Goal: Information Seeking & Learning: Compare options

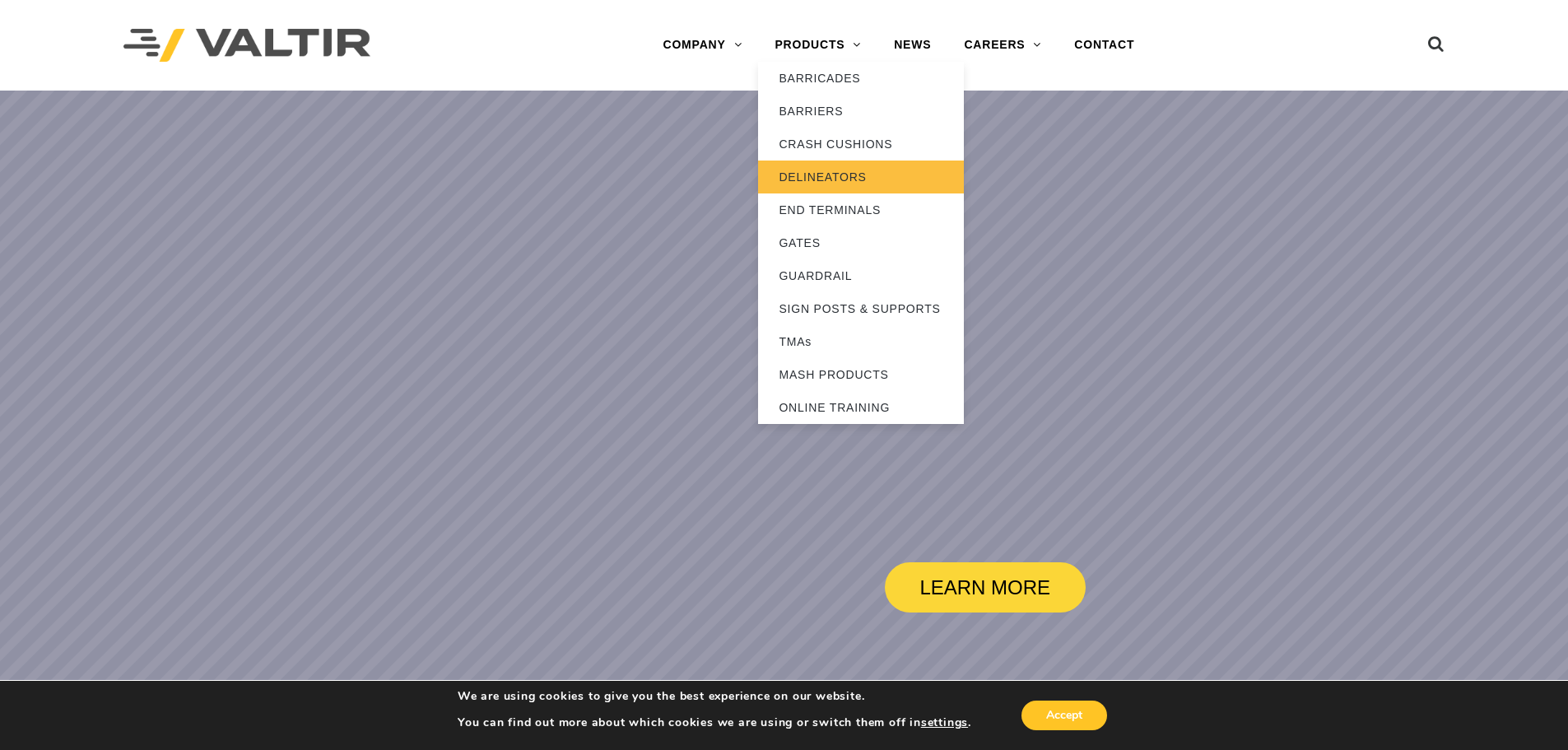
click at [828, 176] on link "DELINEATORS" at bounding box center [860, 177] width 206 height 33
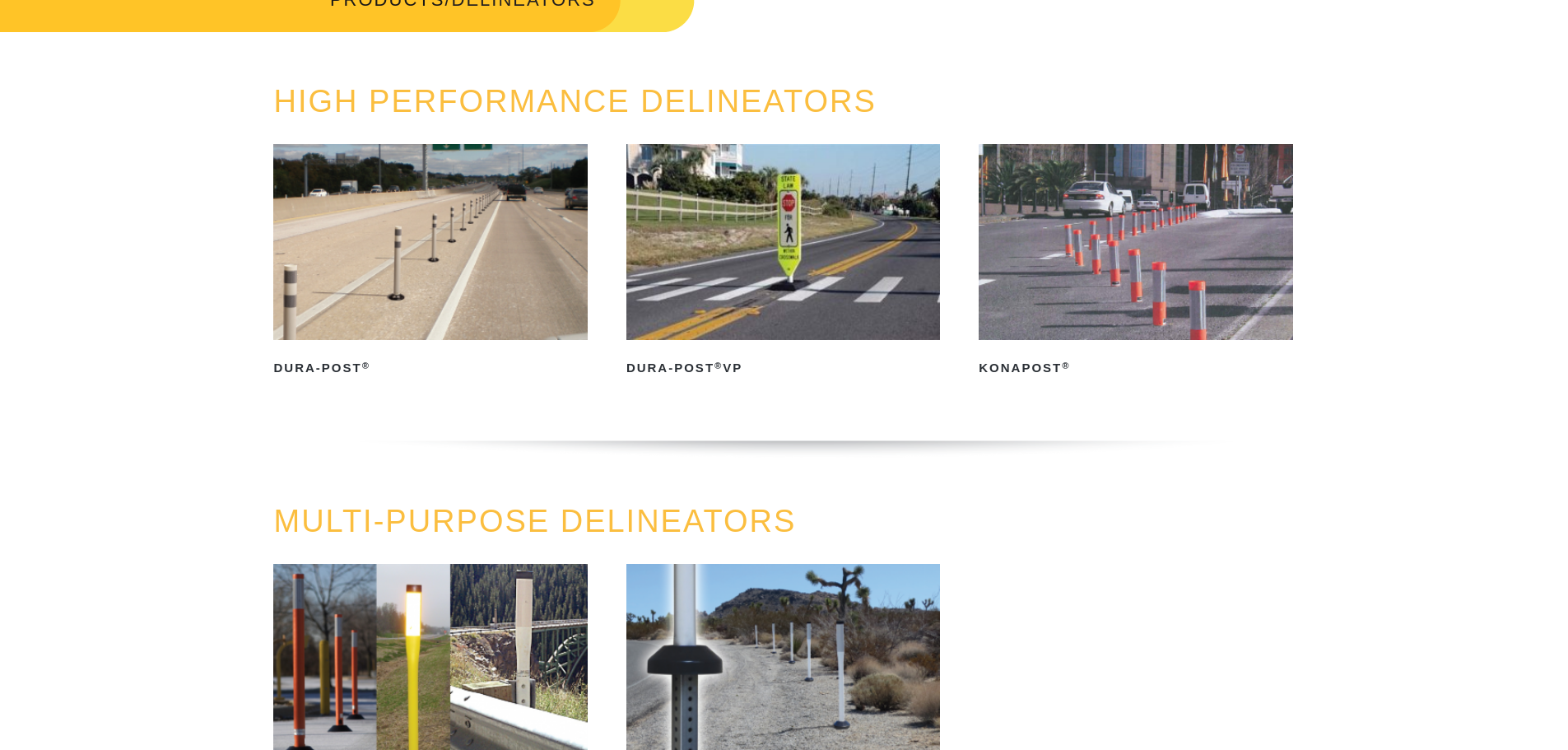
scroll to position [164, 0]
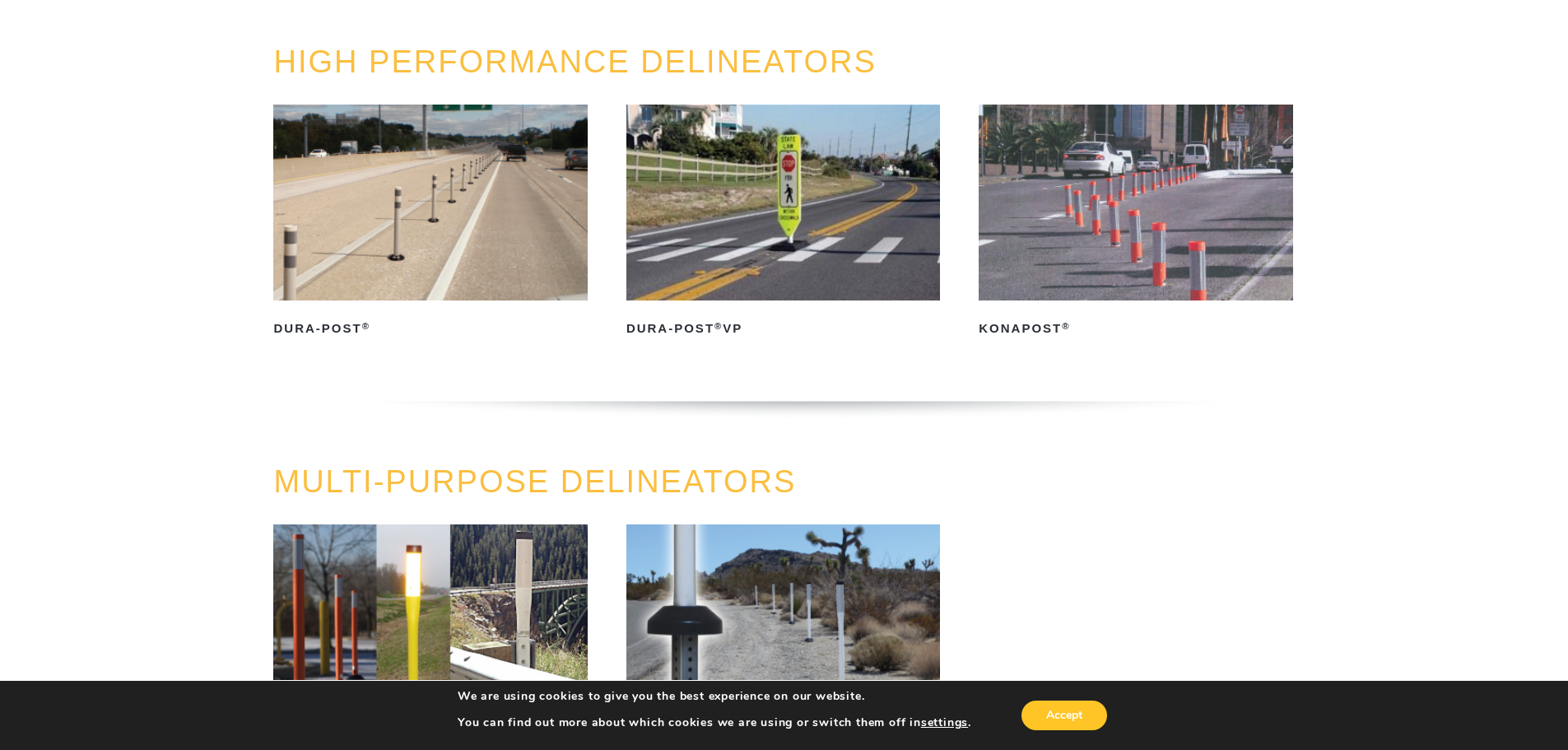
click at [502, 286] on img at bounding box center [430, 202] width 314 height 196
click at [389, 252] on img at bounding box center [430, 202] width 314 height 196
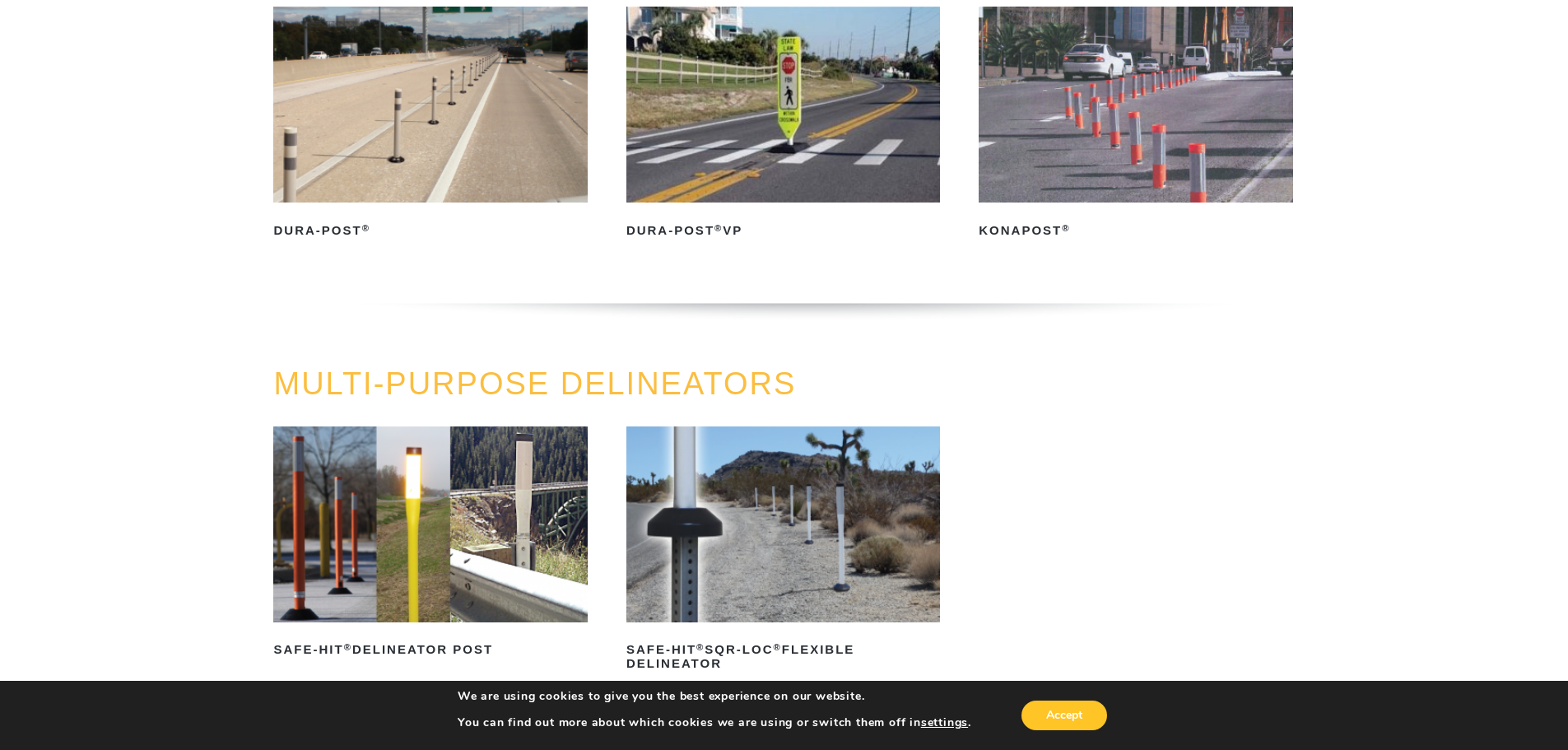
scroll to position [0, 0]
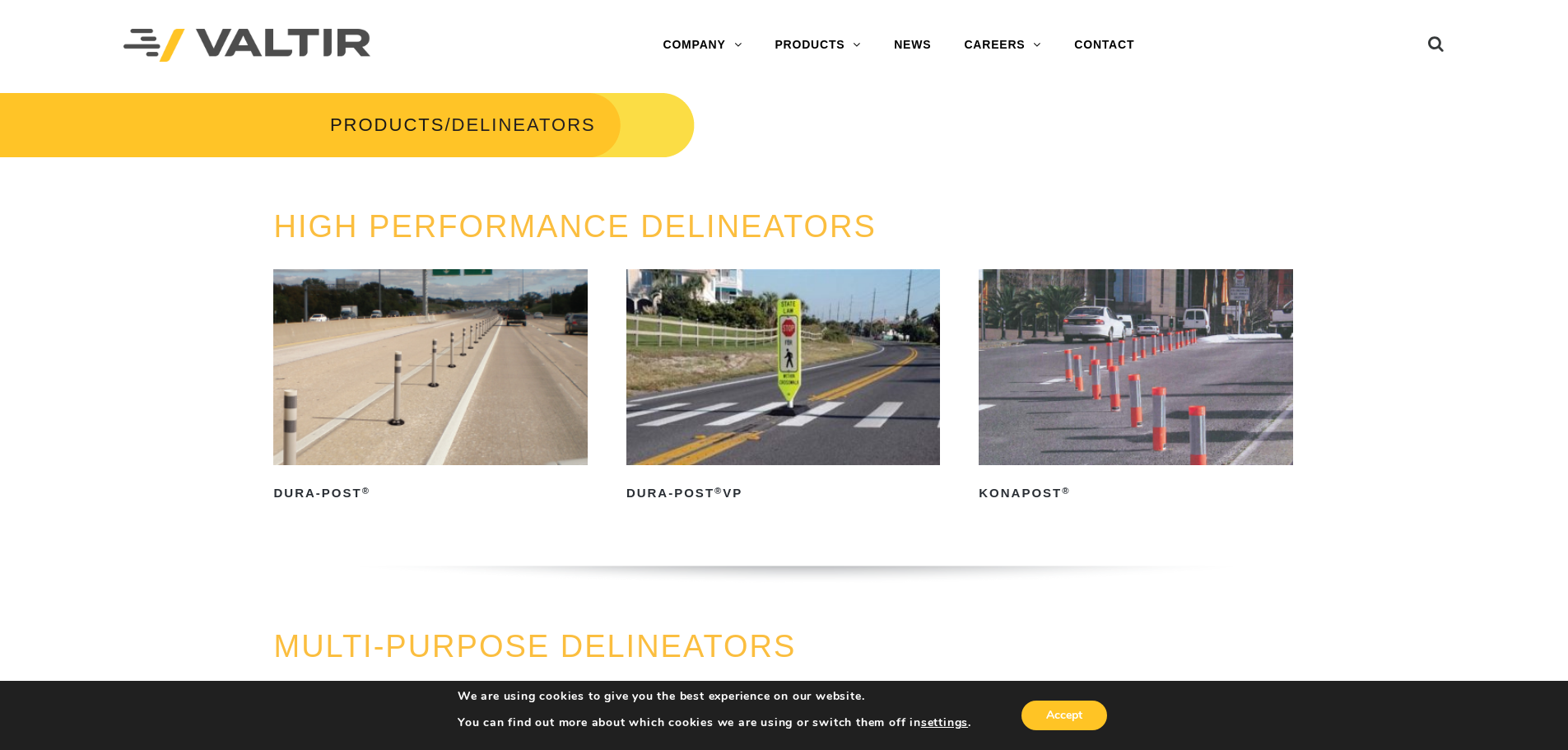
click at [1049, 370] on img at bounding box center [1135, 368] width 314 height 196
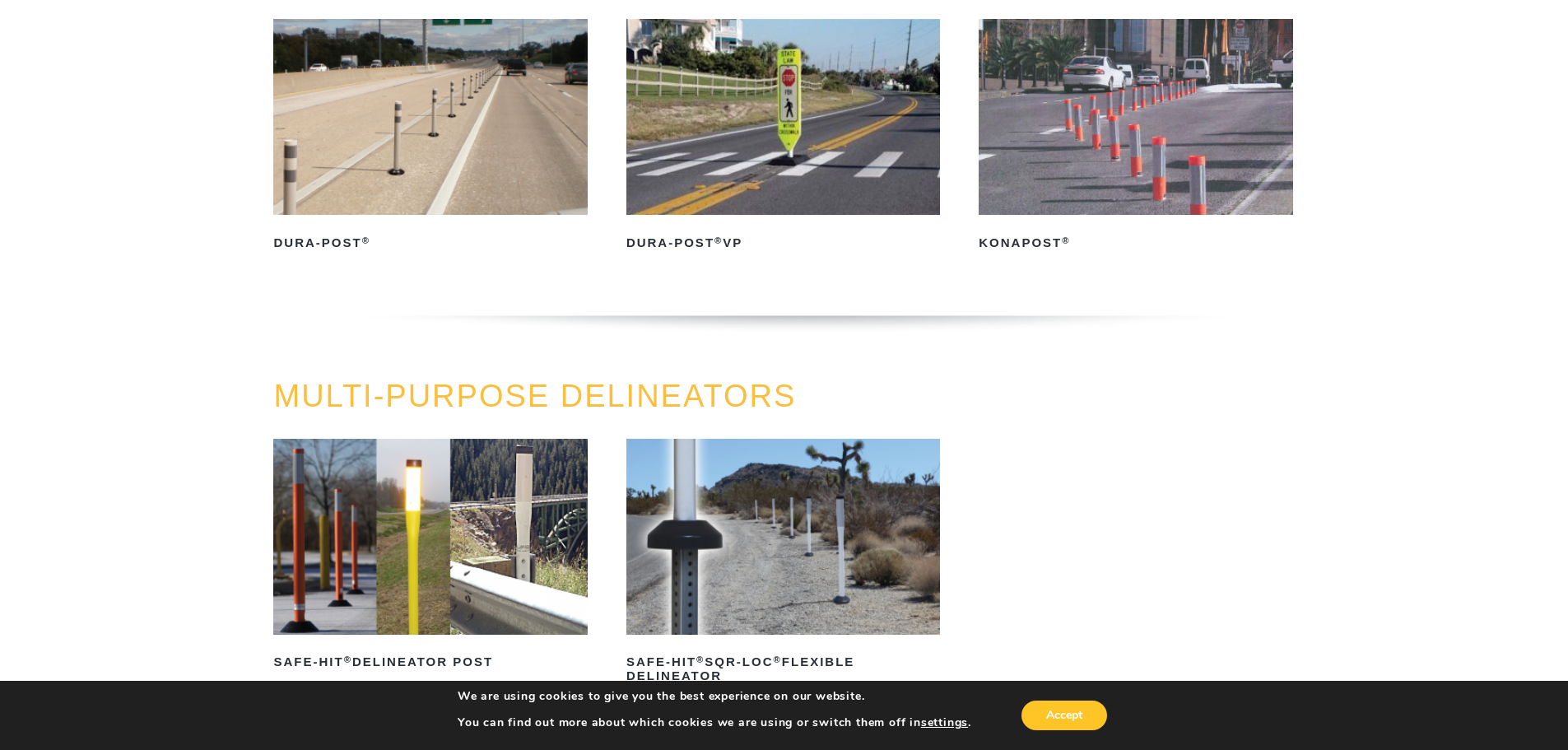
scroll to position [247, 0]
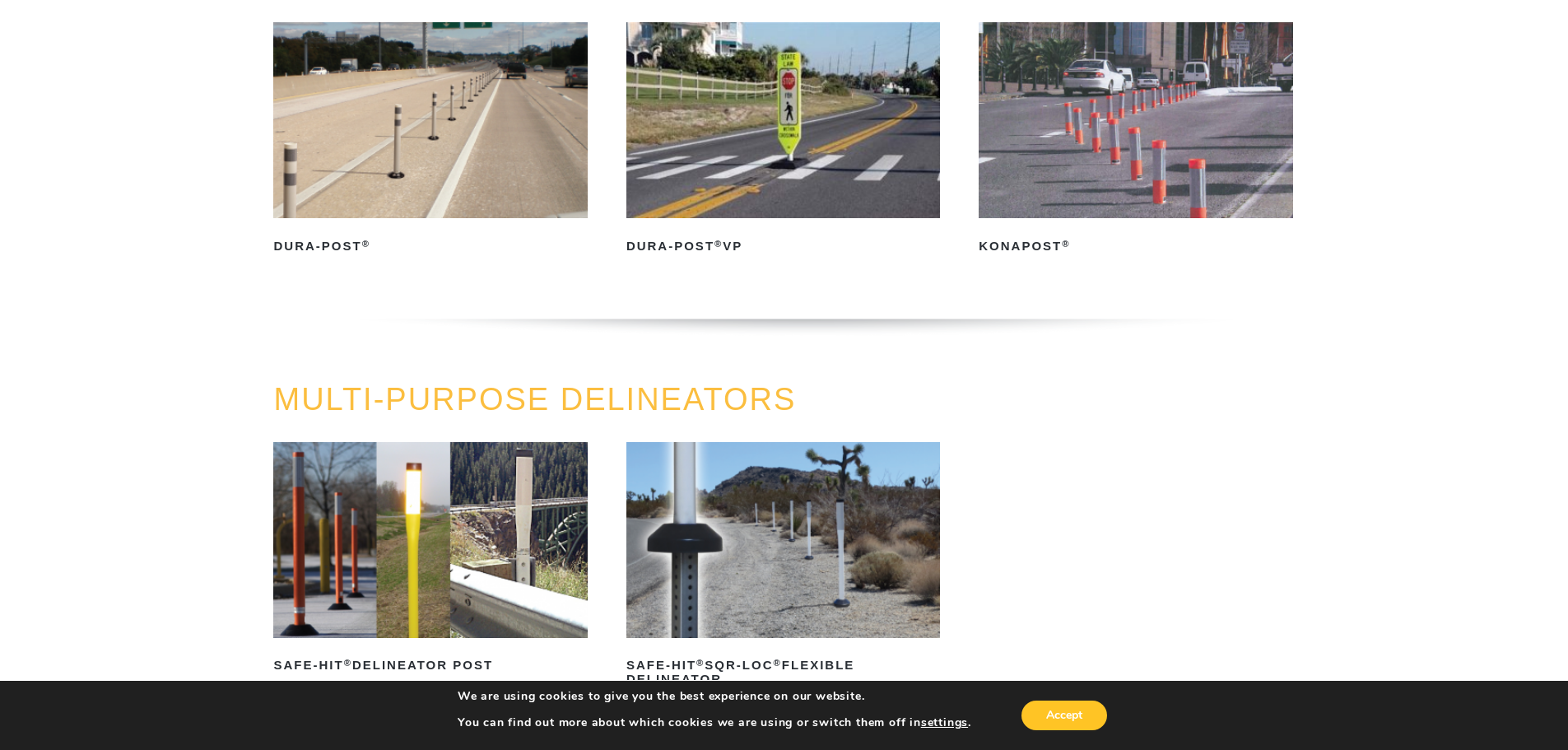
click at [764, 185] on img at bounding box center [783, 120] width 314 height 196
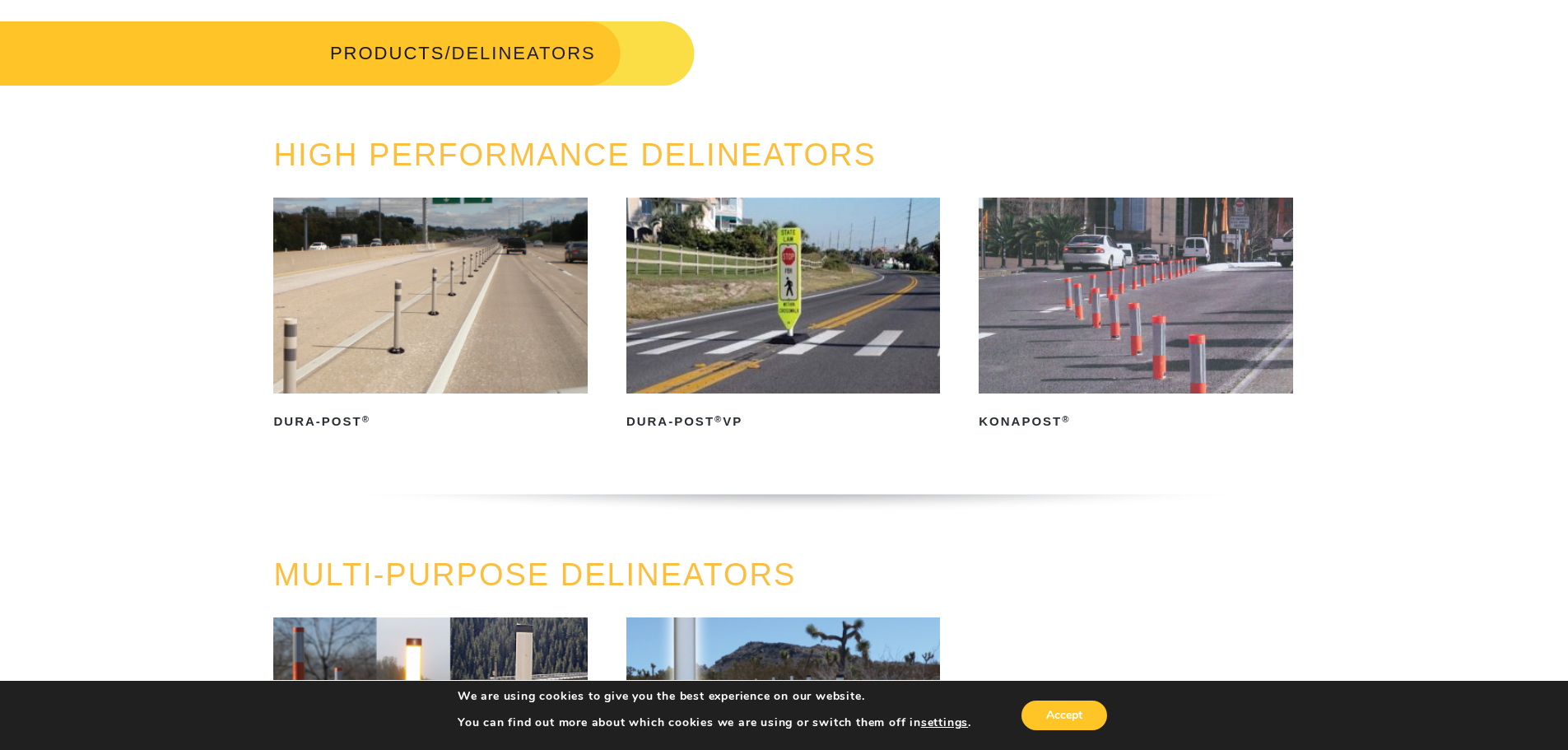
scroll to position [0, 0]
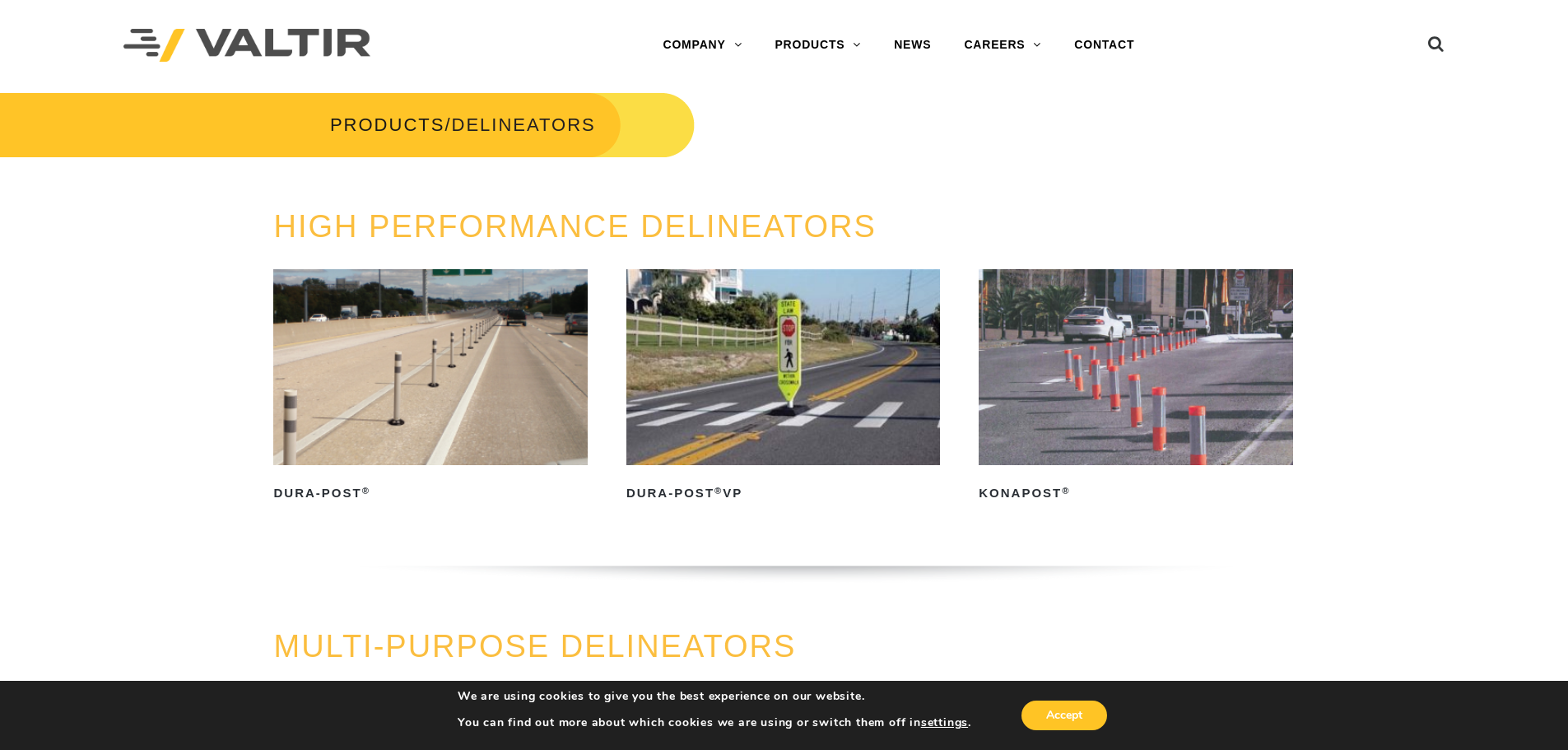
click at [1083, 377] on img at bounding box center [1135, 368] width 314 height 196
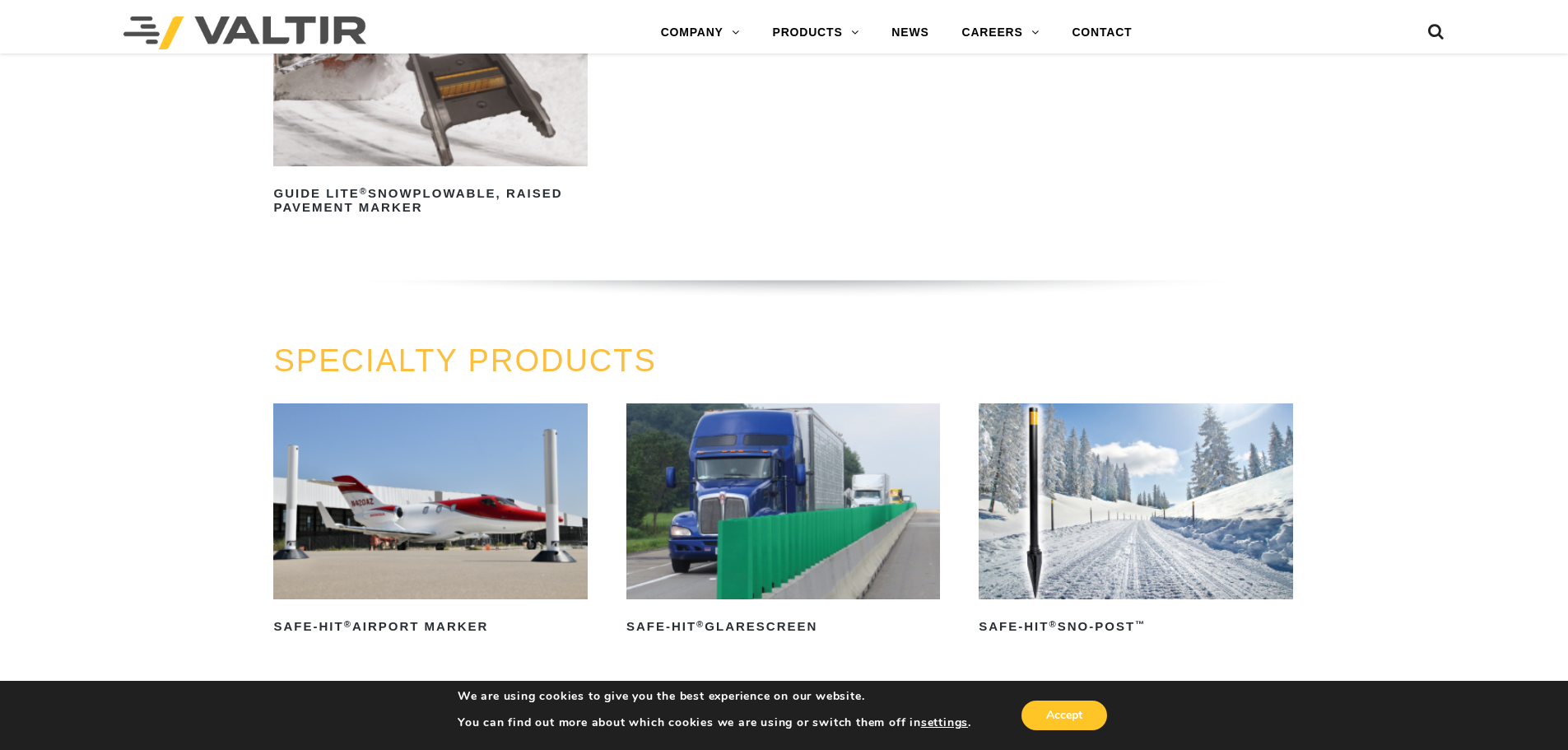
scroll to position [1153, 0]
click at [480, 133] on img at bounding box center [430, 67] width 314 height 196
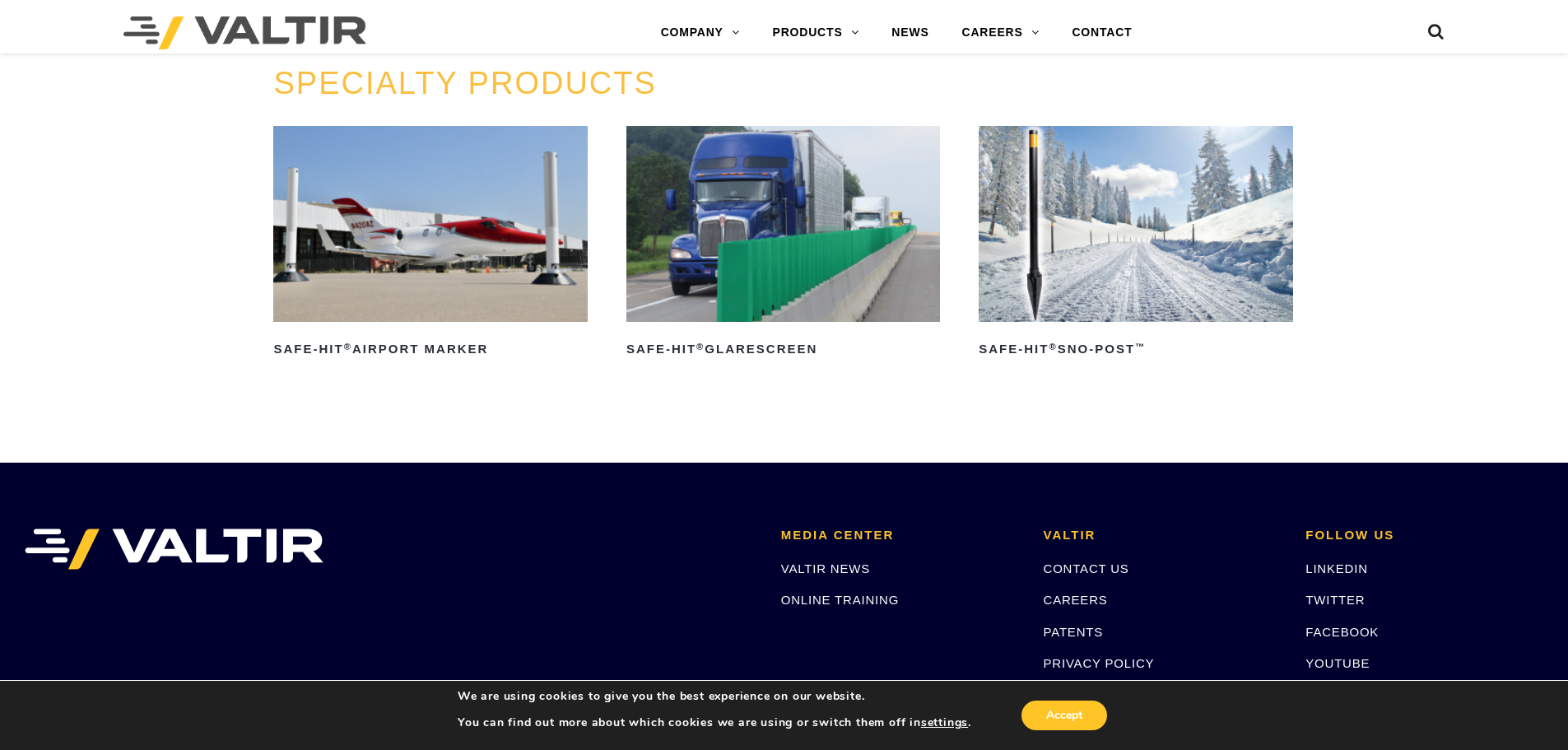
scroll to position [1400, 0]
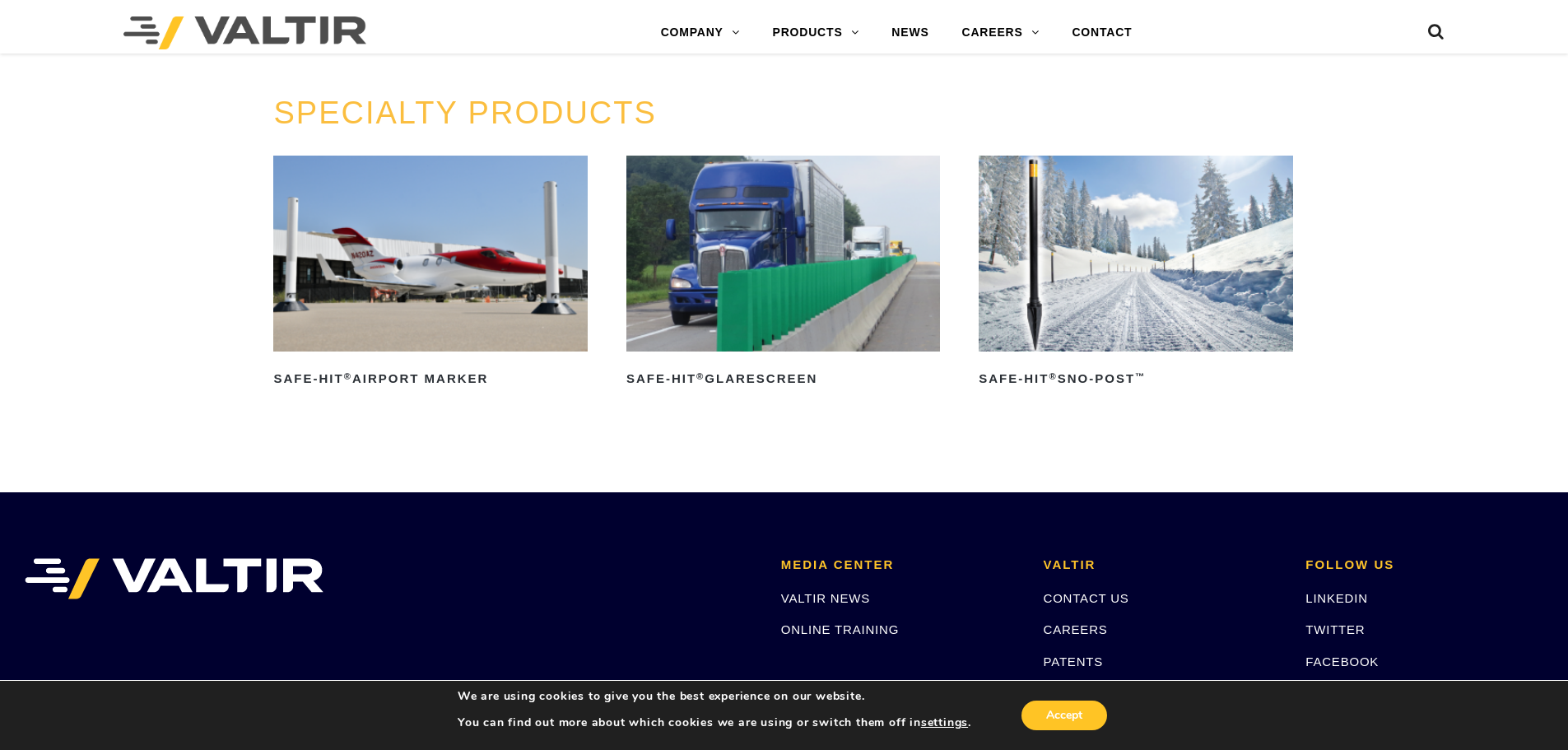
click at [534, 333] on img at bounding box center [430, 253] width 314 height 196
click at [856, 326] on img at bounding box center [783, 253] width 314 height 196
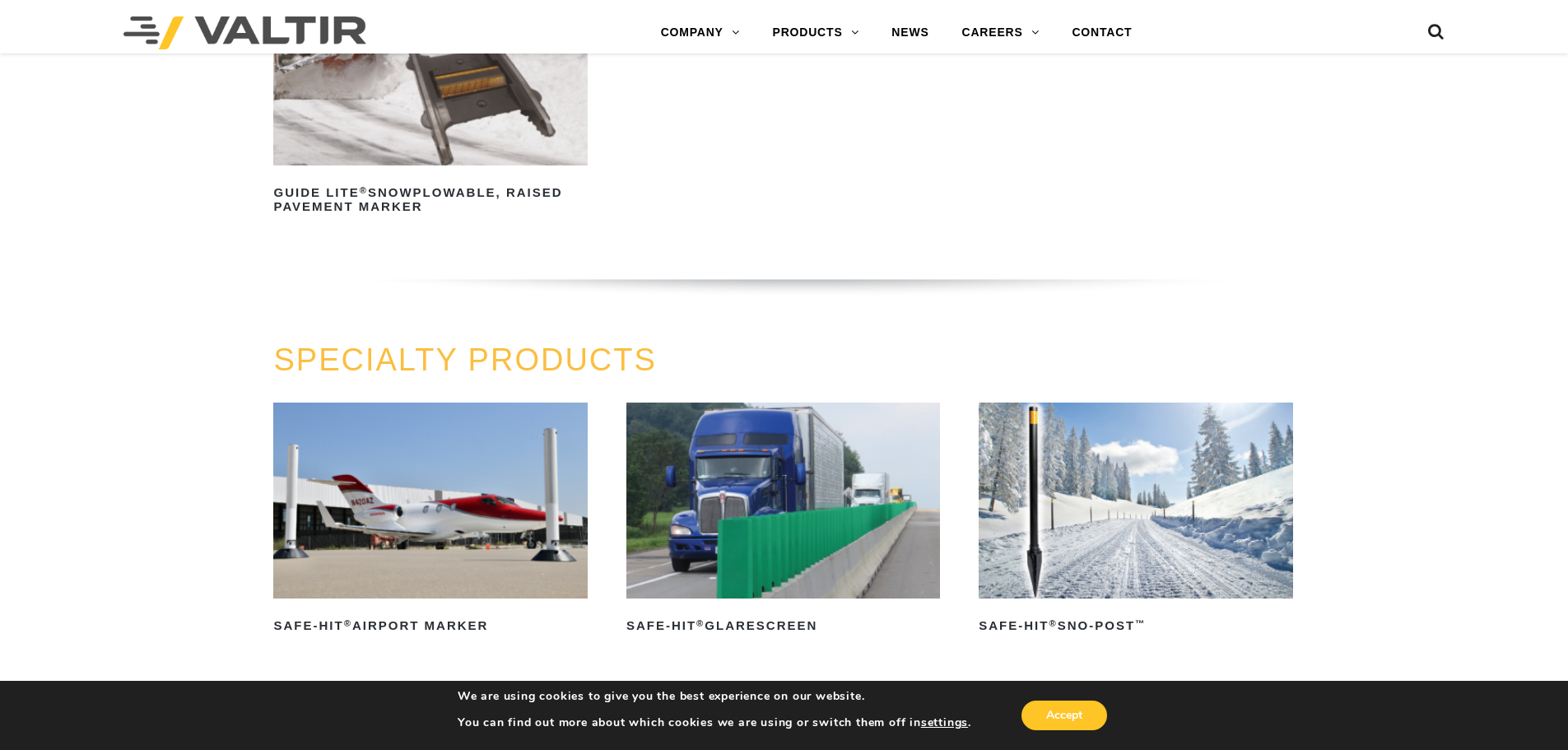
click at [1034, 522] on img at bounding box center [1135, 501] width 314 height 196
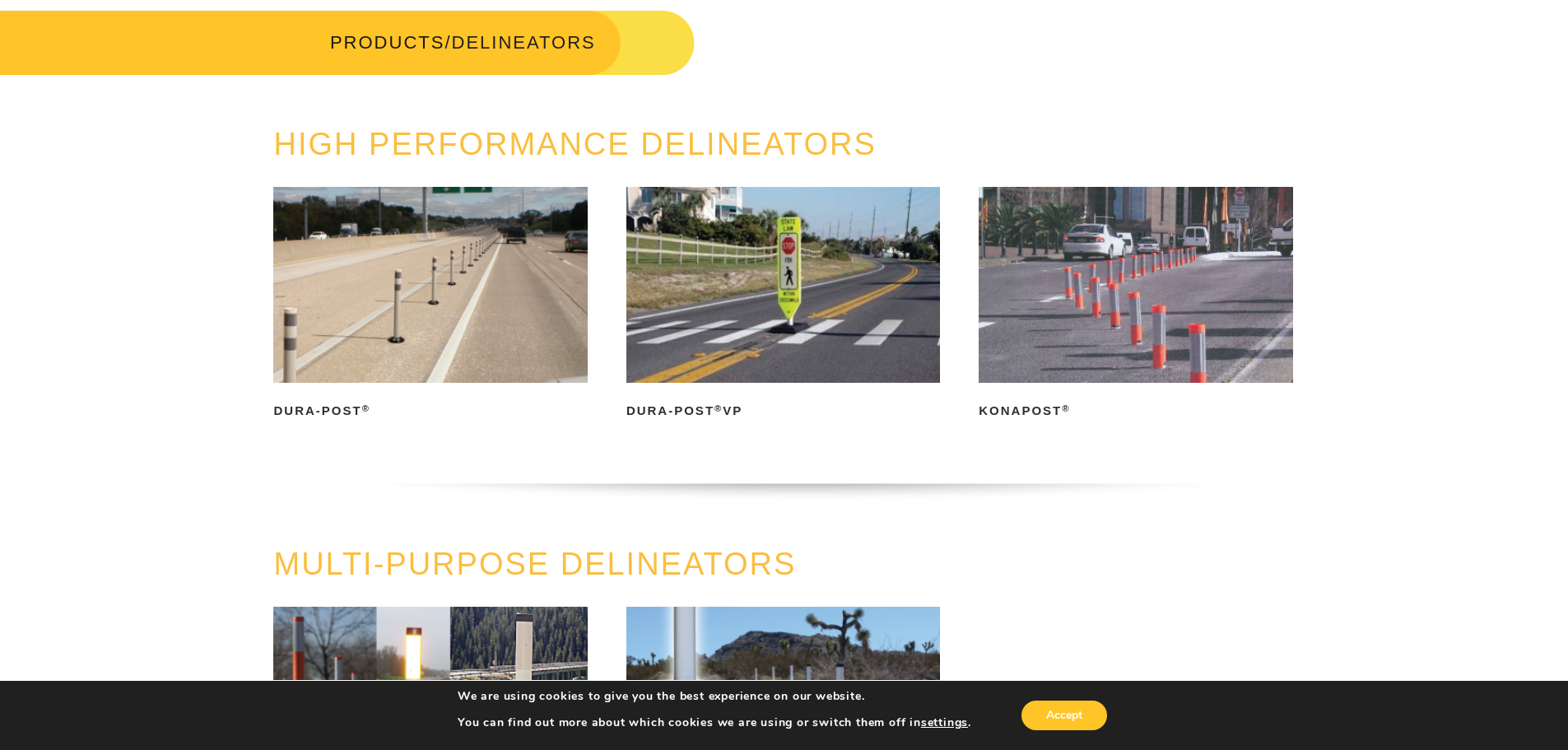
scroll to position [0, 0]
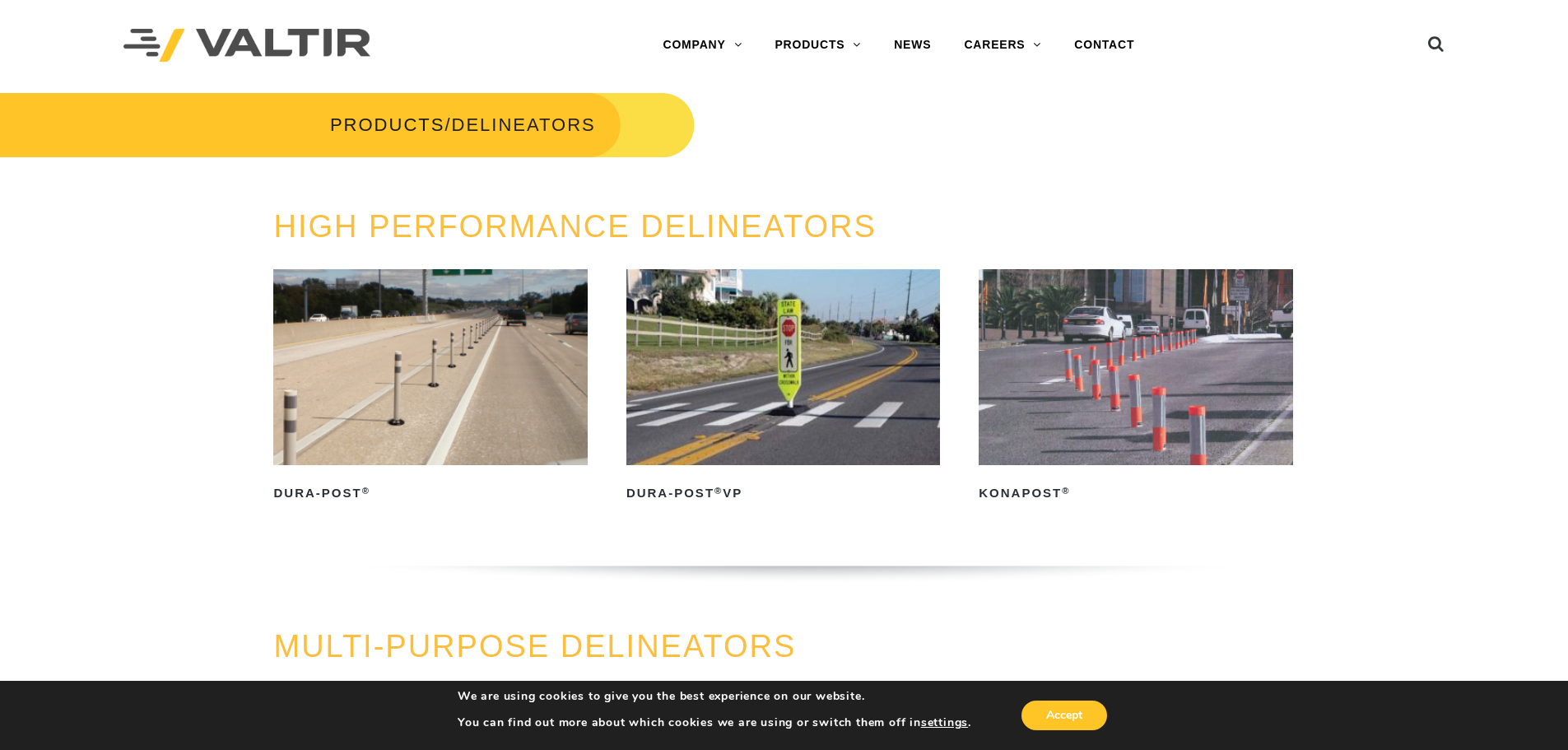
click at [769, 331] on img at bounding box center [783, 368] width 314 height 196
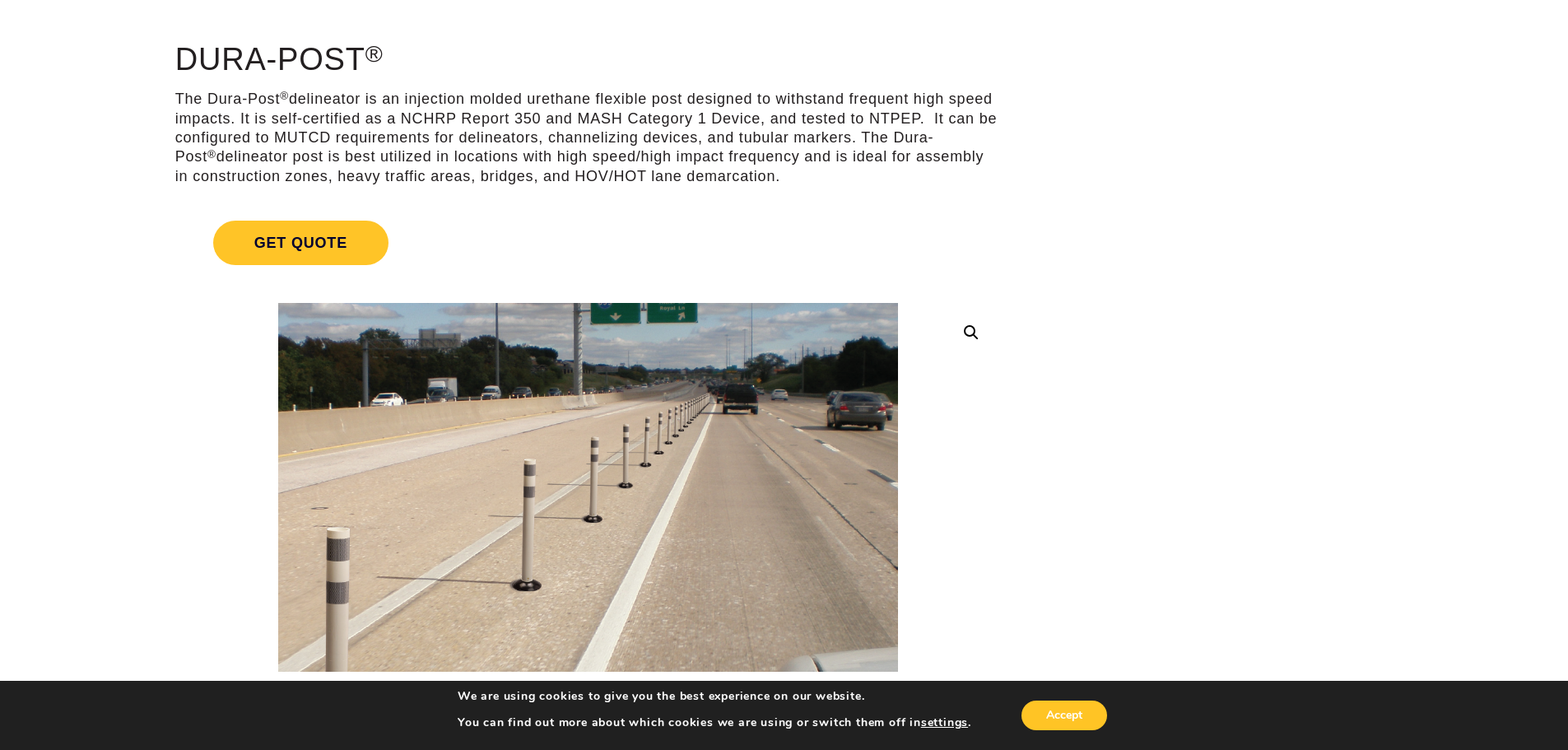
scroll to position [83, 0]
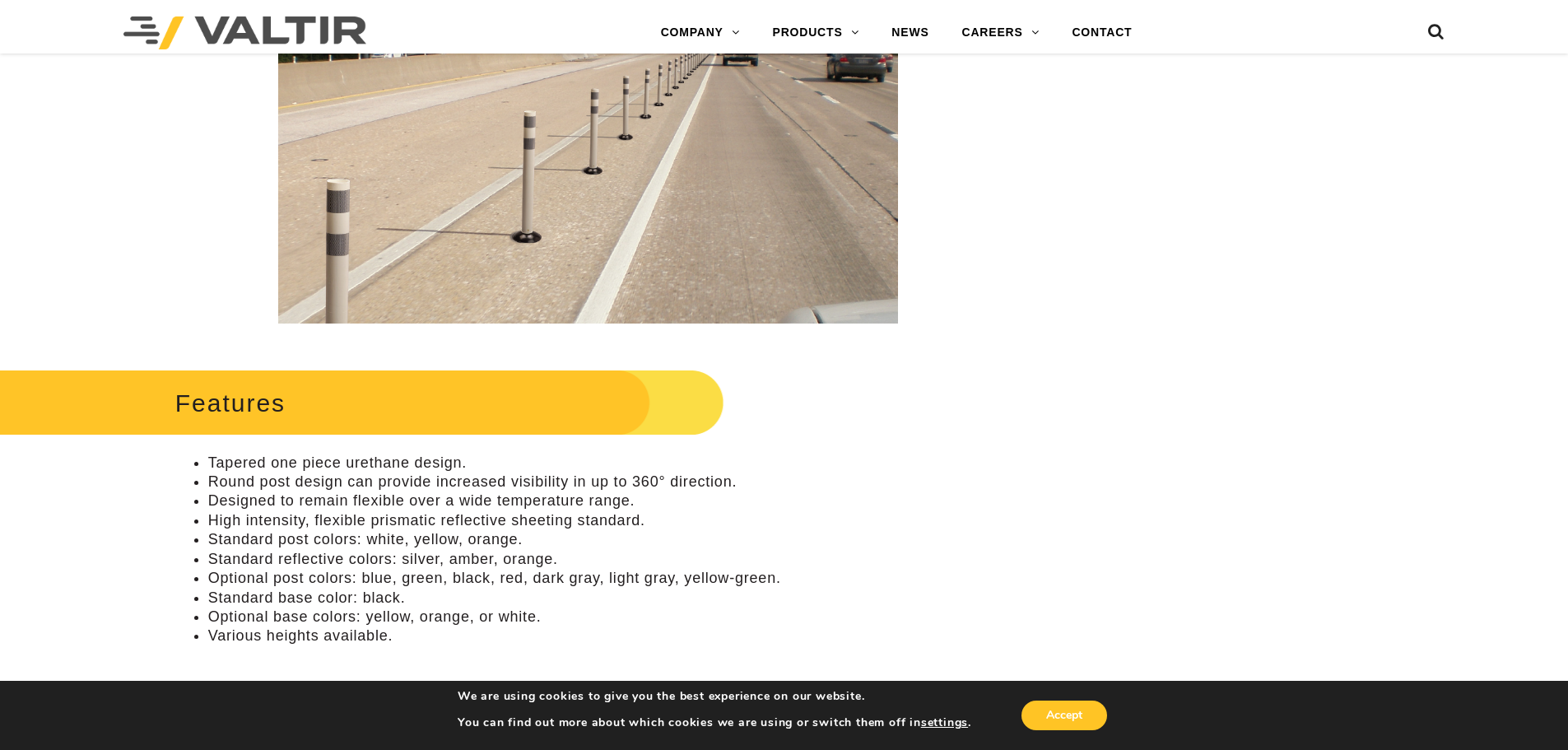
scroll to position [164, 0]
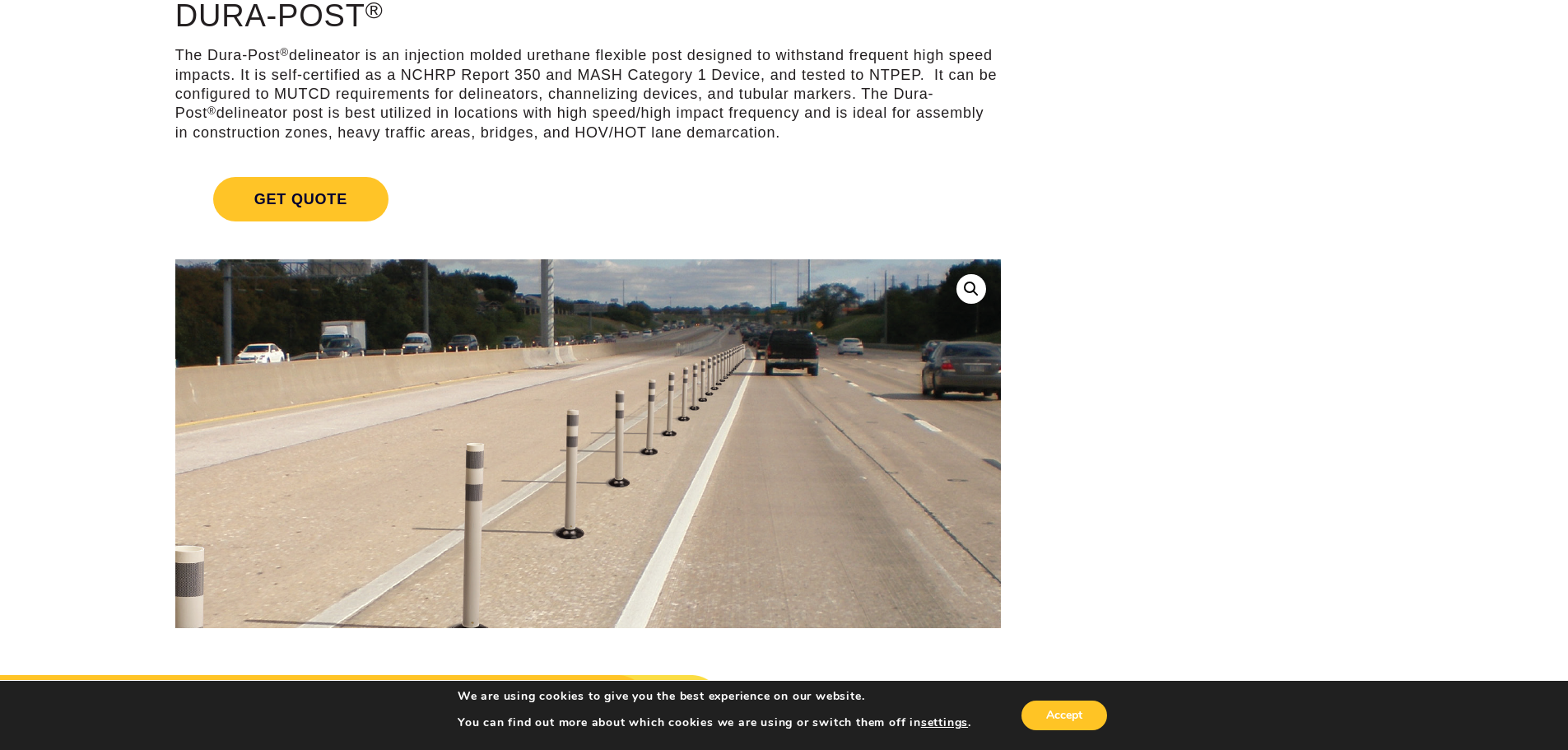
drag, startPoint x: 783, startPoint y: 360, endPoint x: 791, endPoint y: 368, distance: 11.3
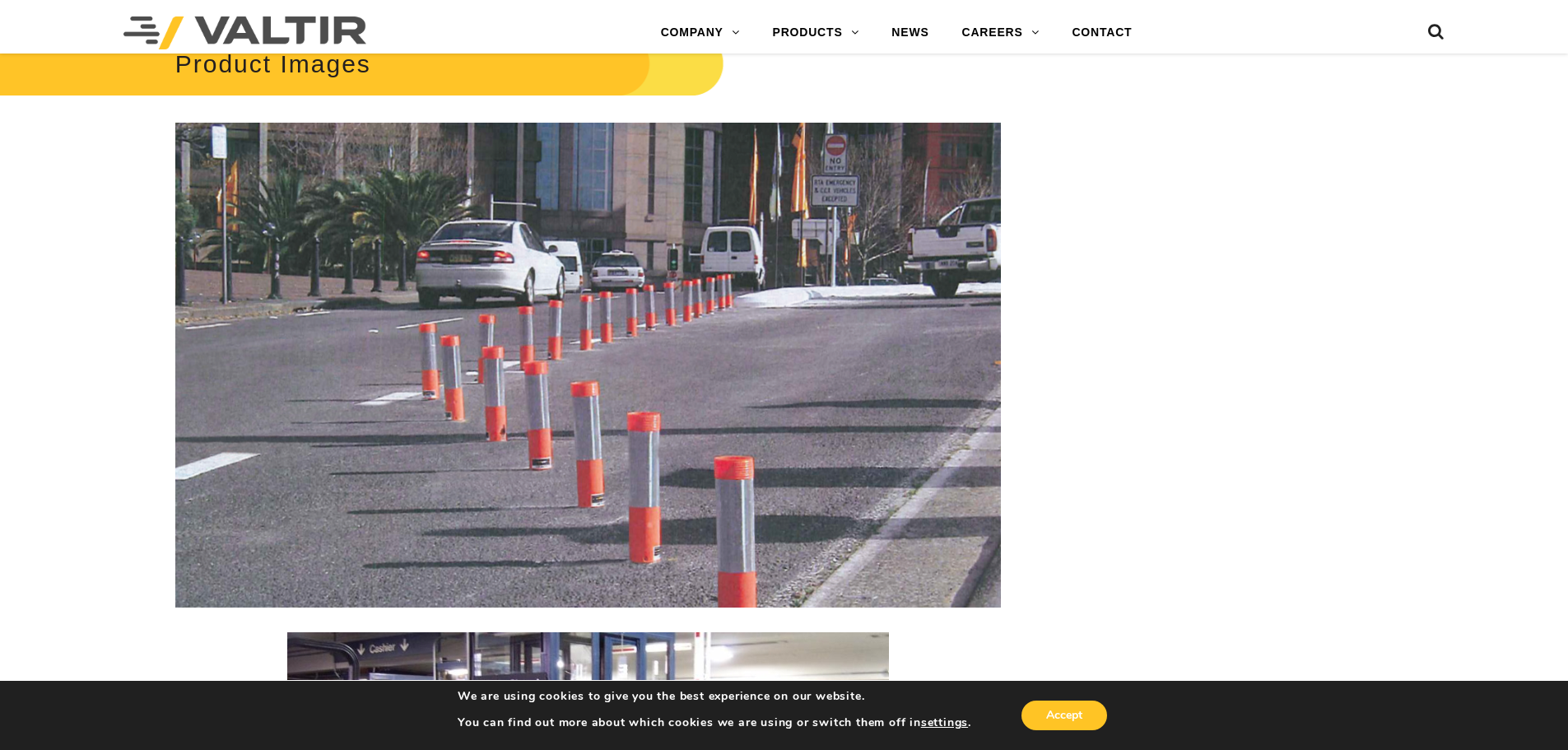
scroll to position [2281, 0]
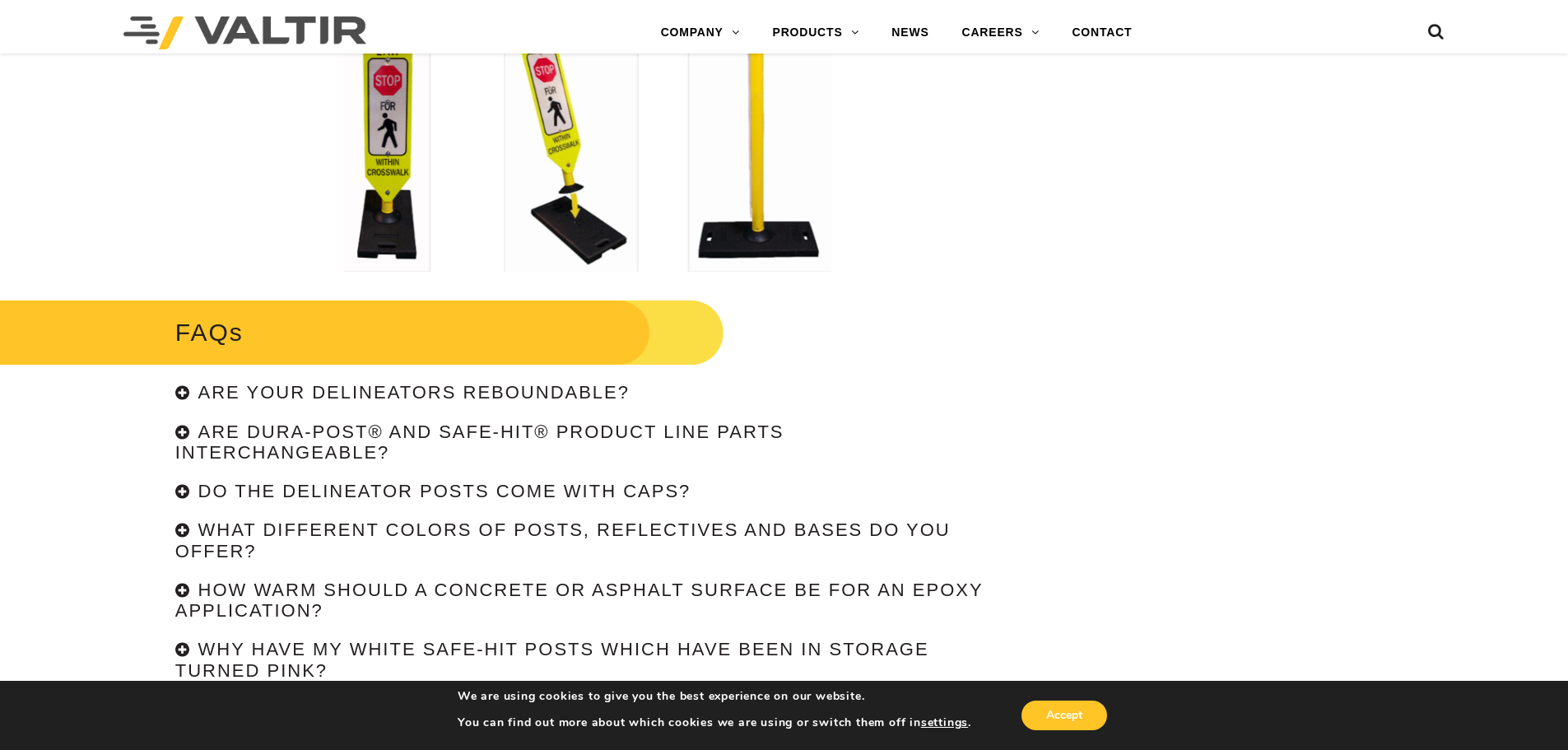
scroll to position [3047, 0]
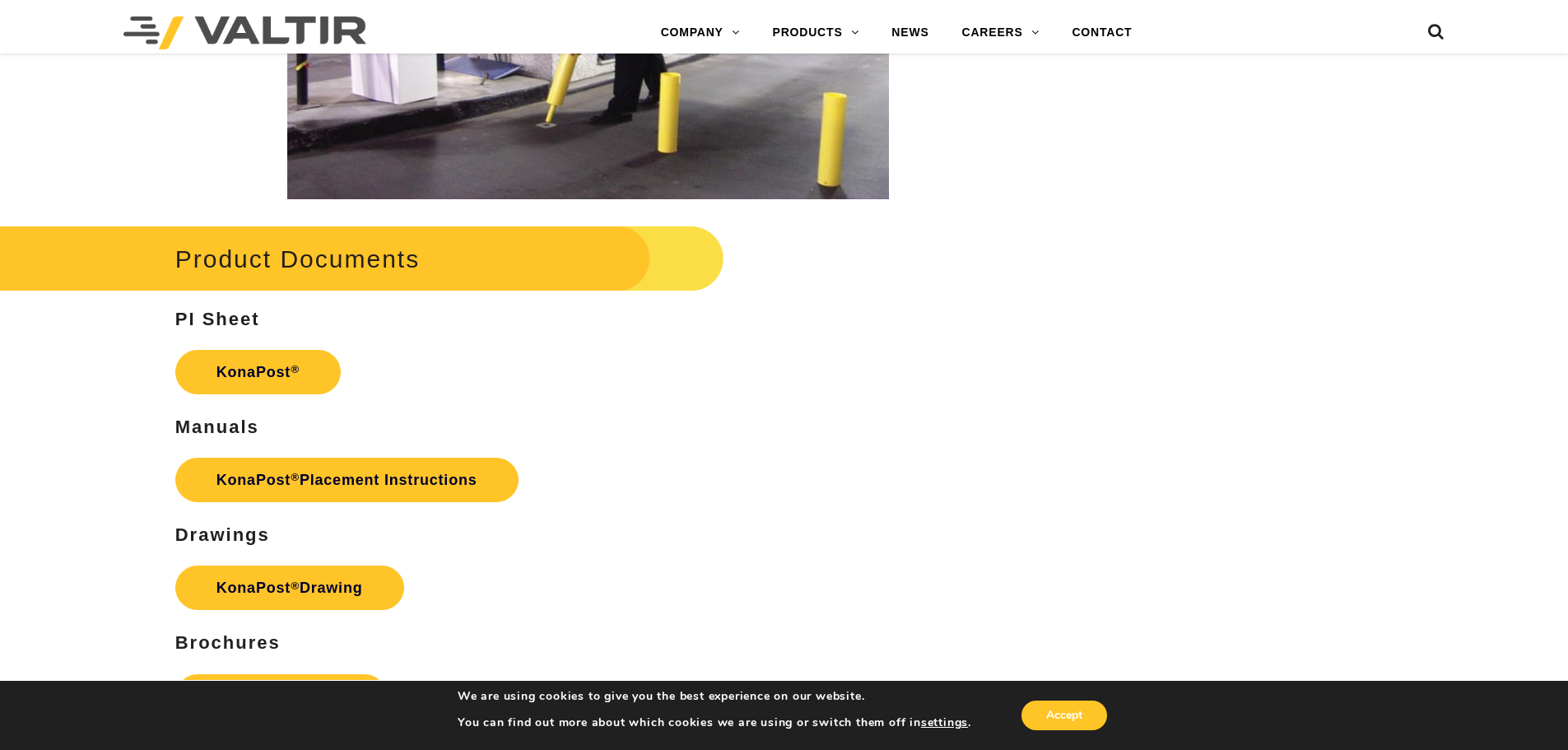
scroll to position [3130, 0]
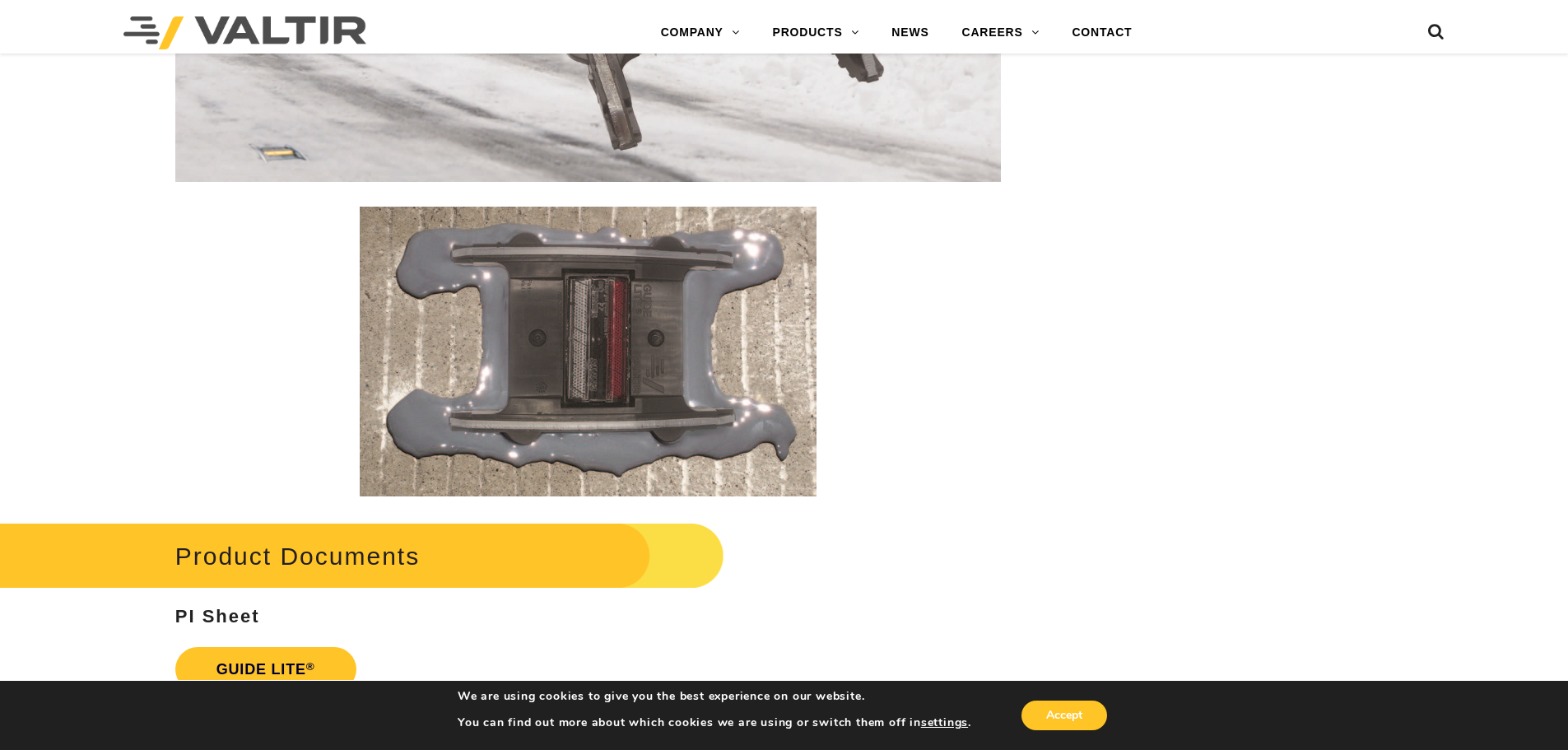
scroll to position [2688, 0]
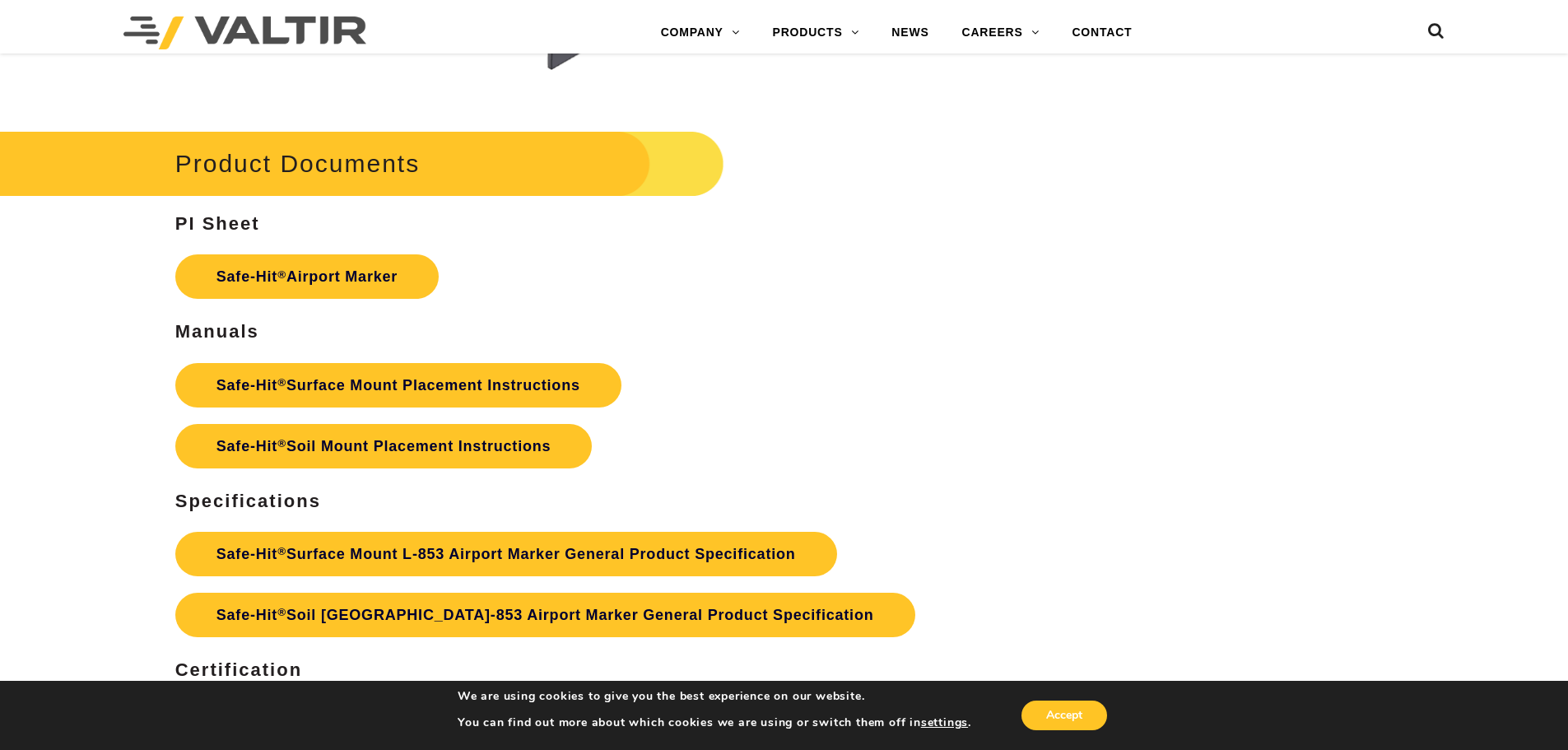
scroll to position [7165, 0]
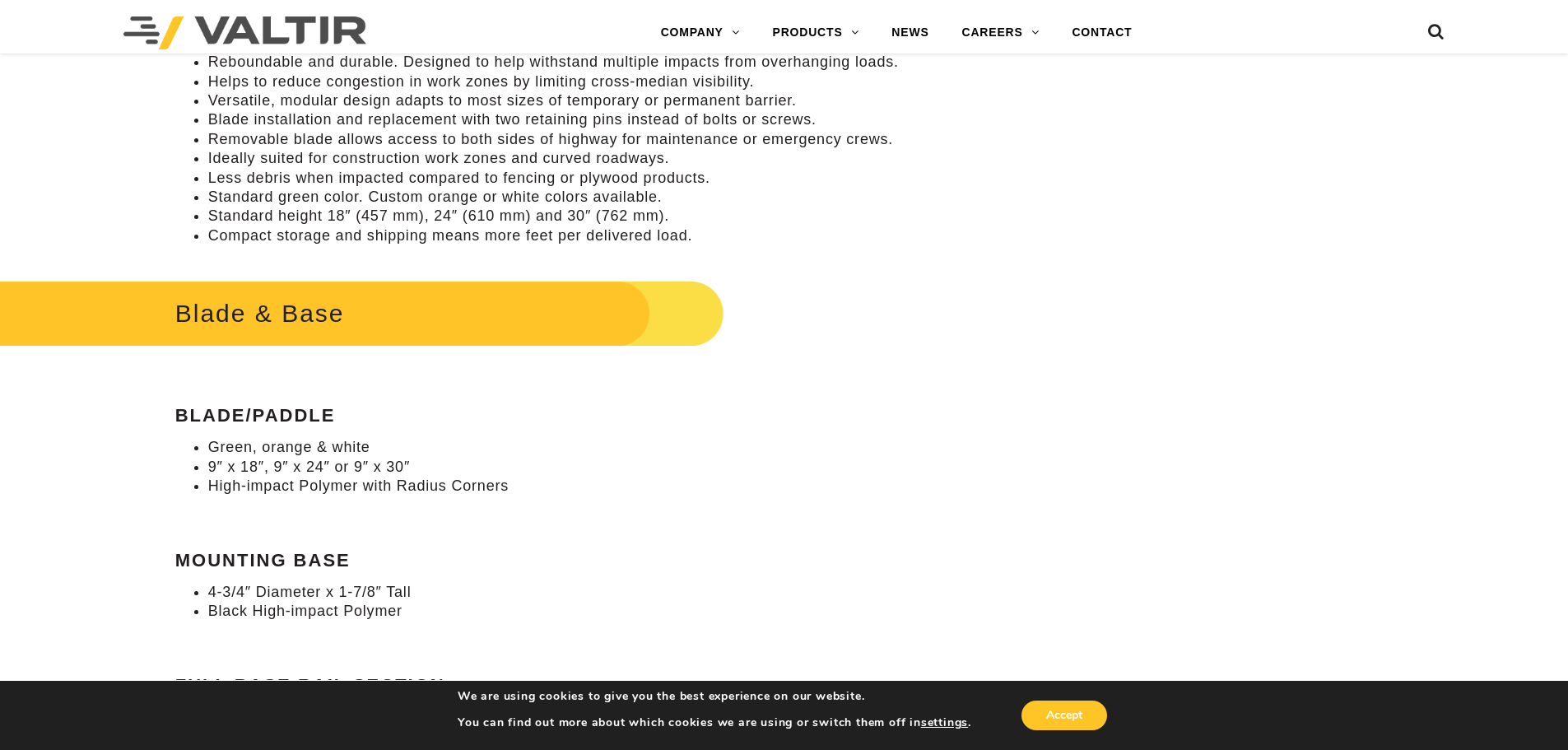
scroll to position [824, 0]
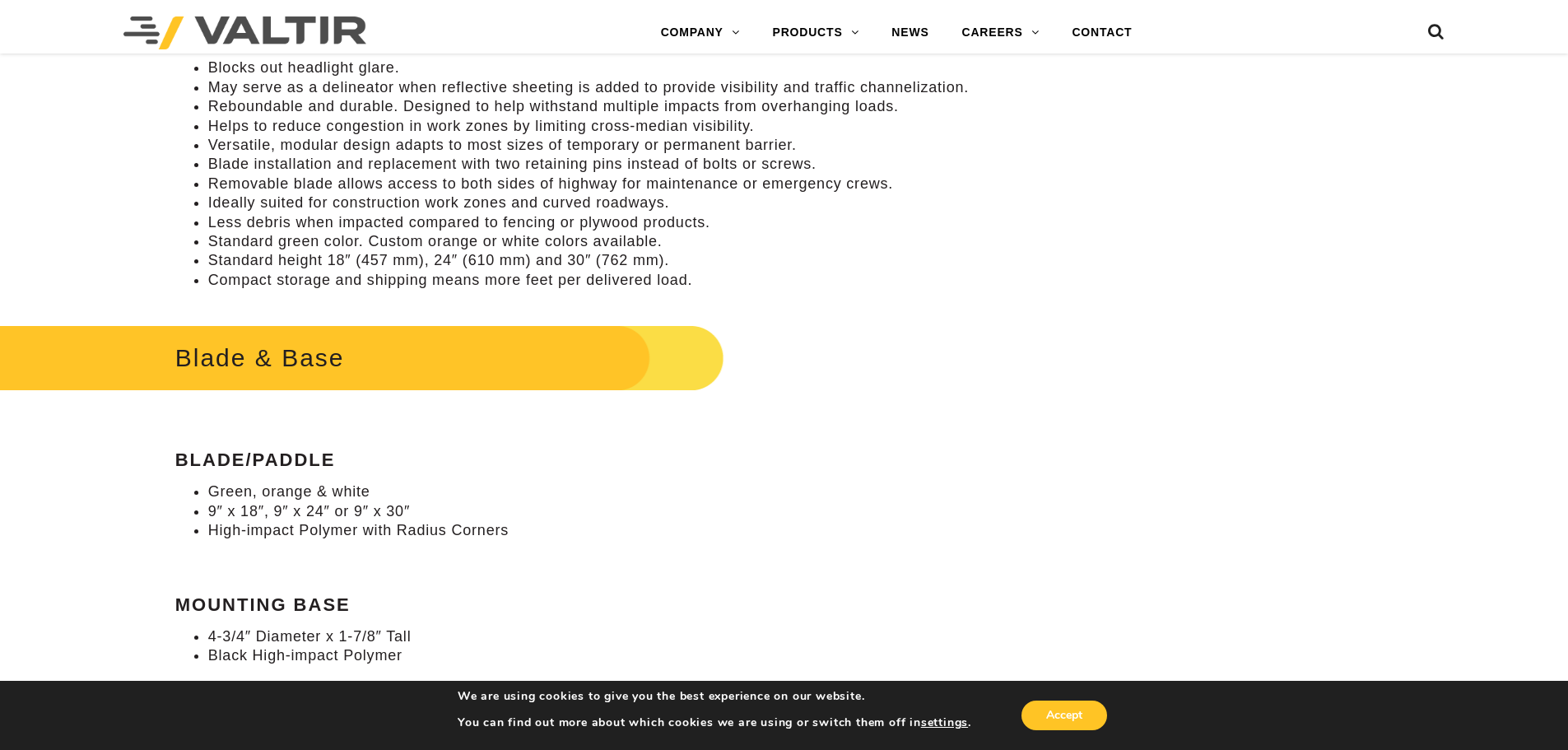
drag, startPoint x: 681, startPoint y: 510, endPoint x: 655, endPoint y: 510, distance: 26.0
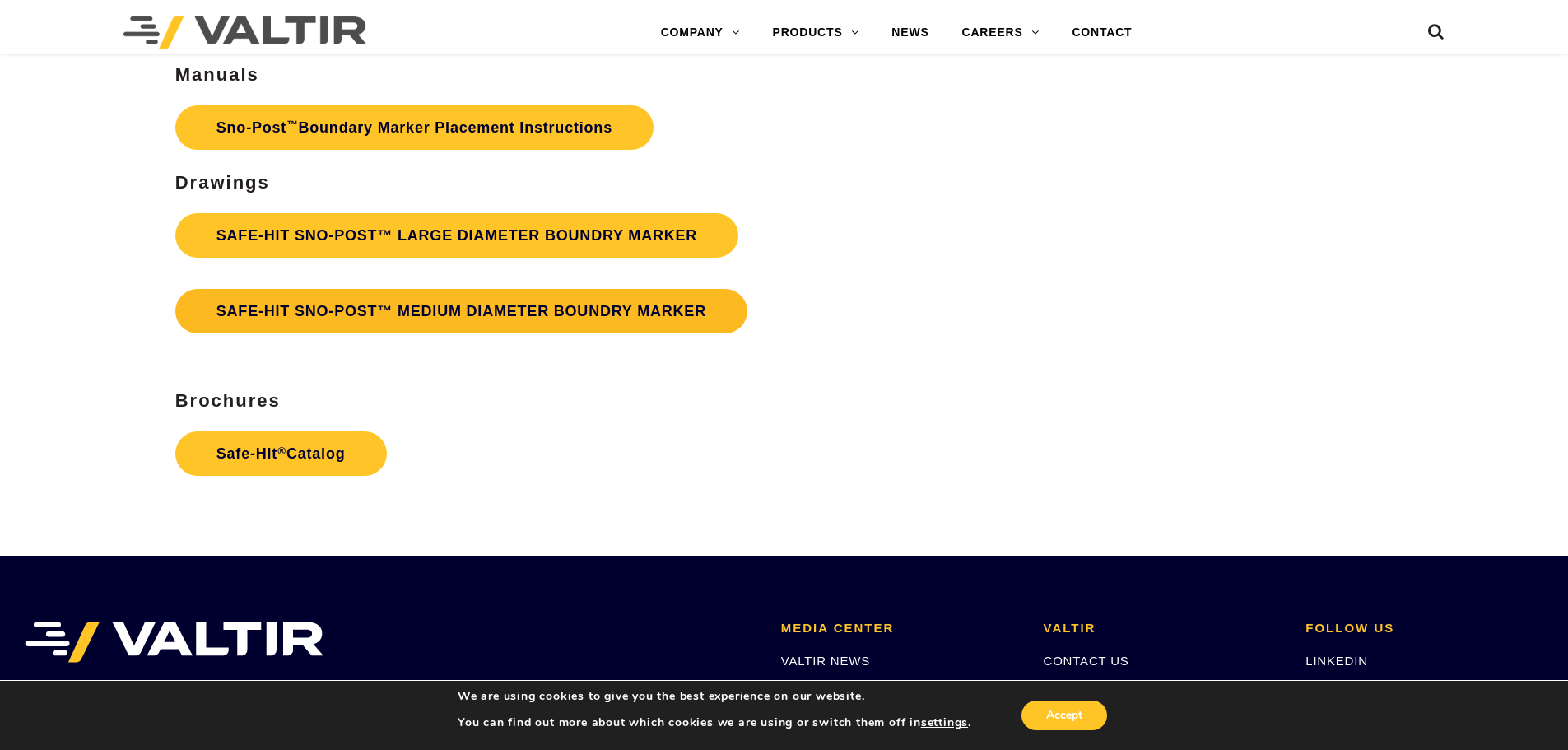
scroll to position [3267, 0]
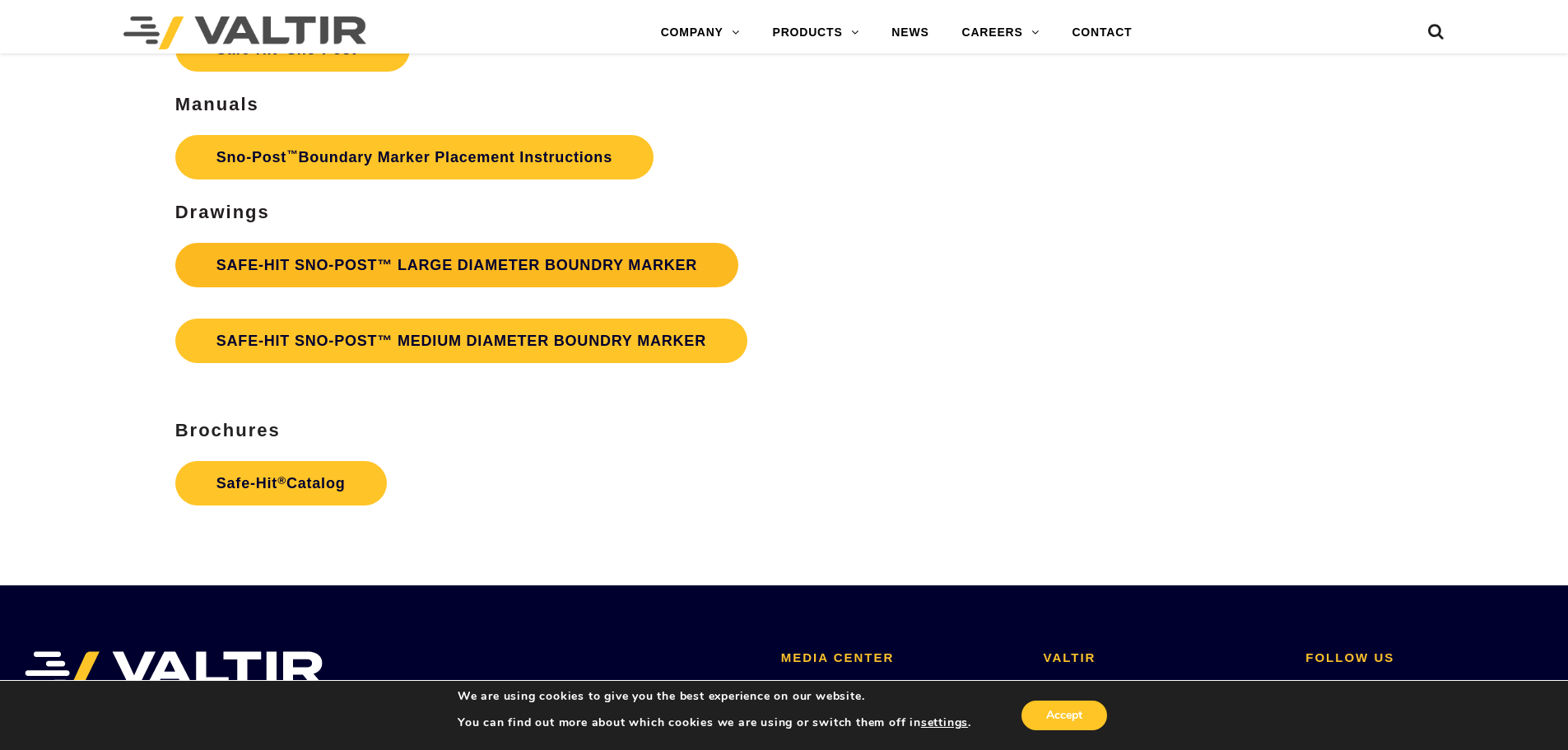
click at [466, 269] on link "SAFE-HIT SNO-POST™ LARGE DIAMETER BOUNDRY MARKER" at bounding box center [456, 265] width 563 height 44
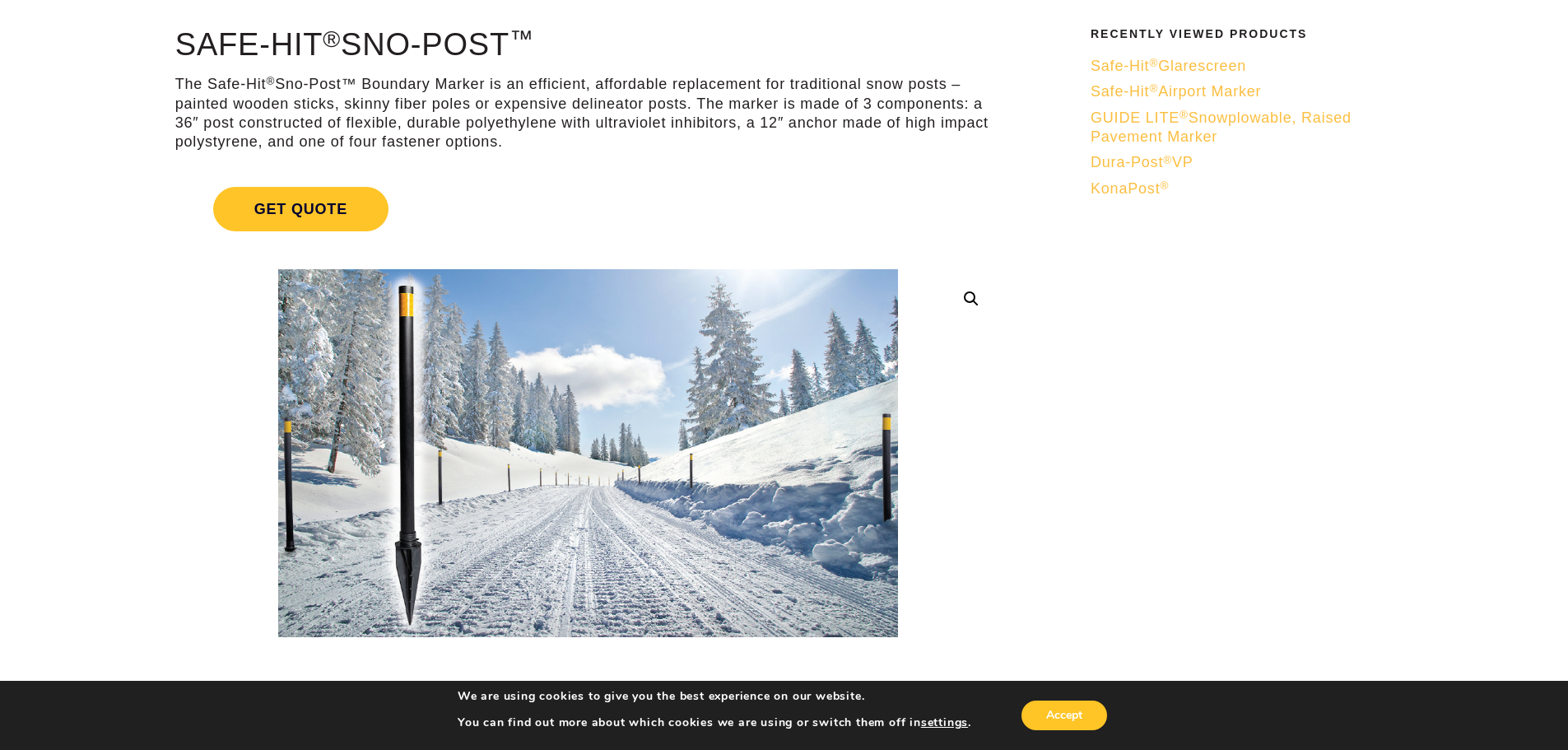
scroll to position [164, 0]
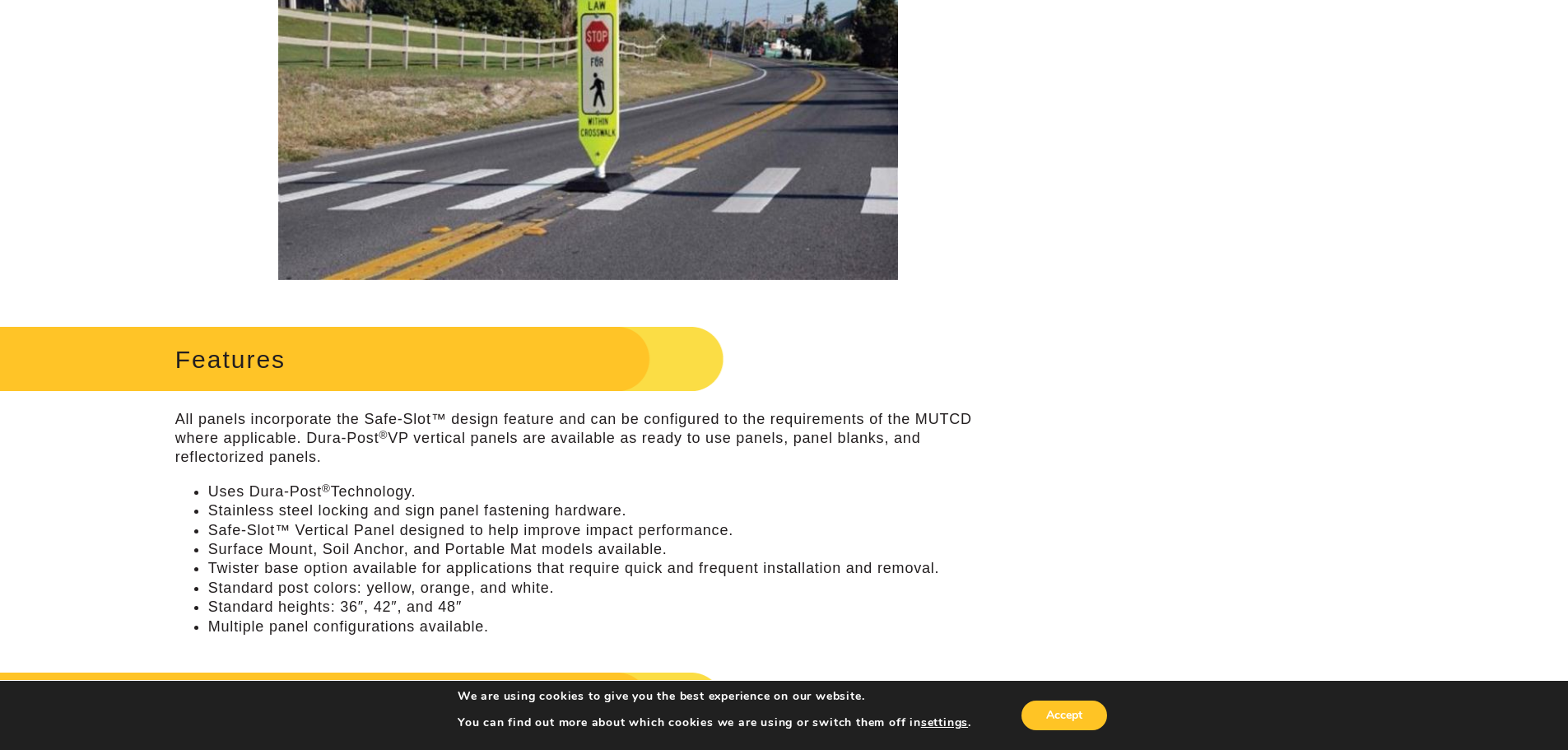
scroll to position [164, 0]
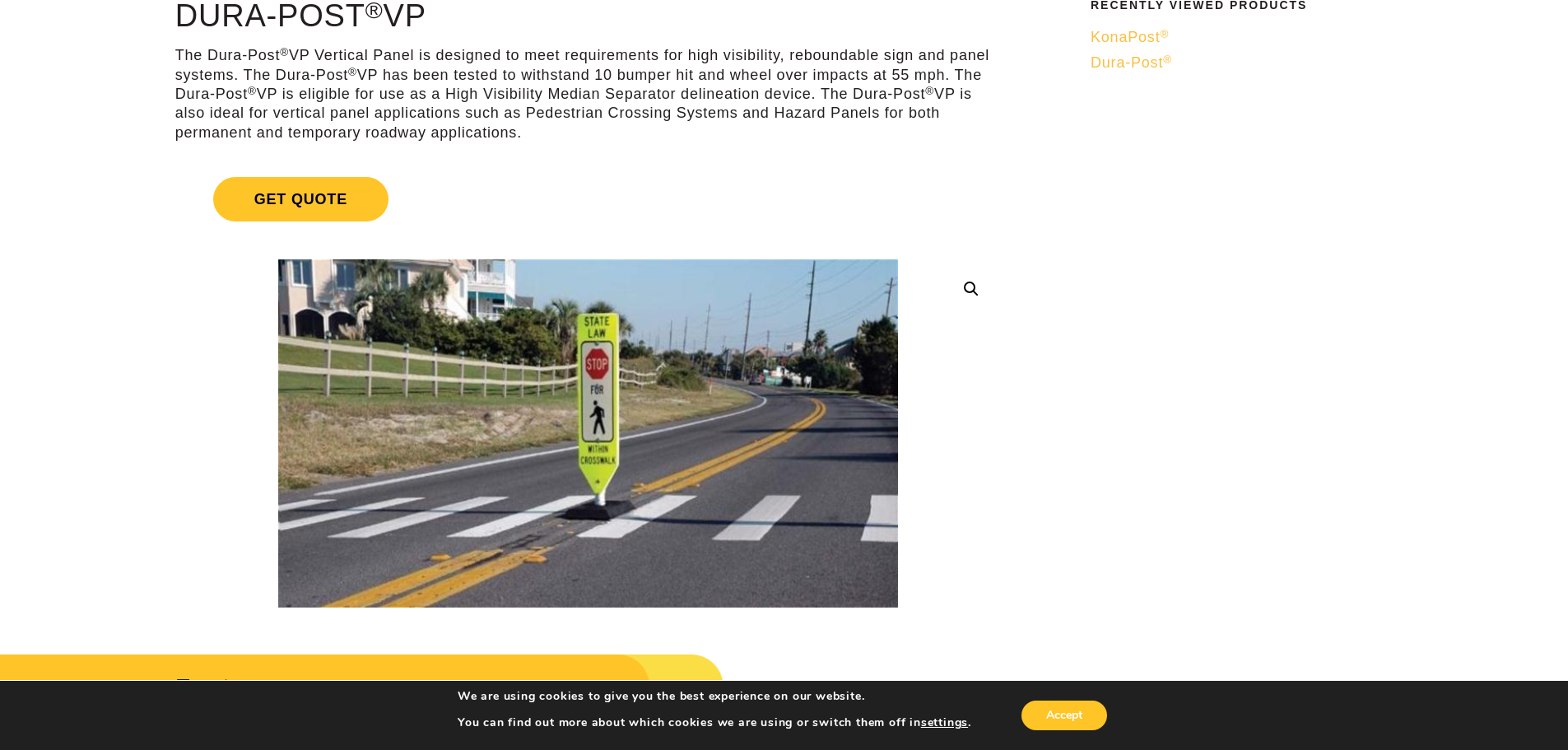
click at [1412, 74] on li "Dura-Post ®" at bounding box center [1258, 63] width 334 height 25
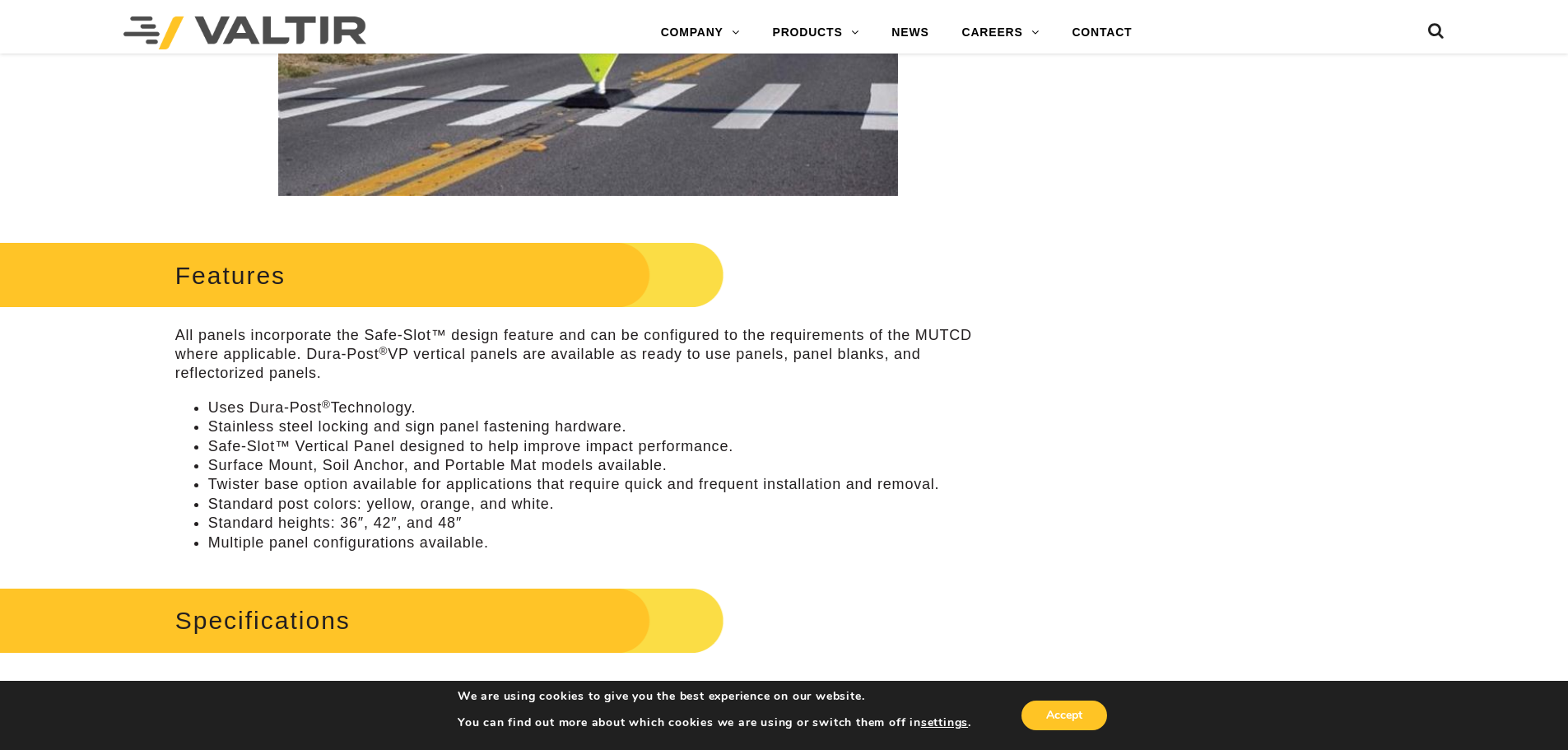
scroll to position [659, 0]
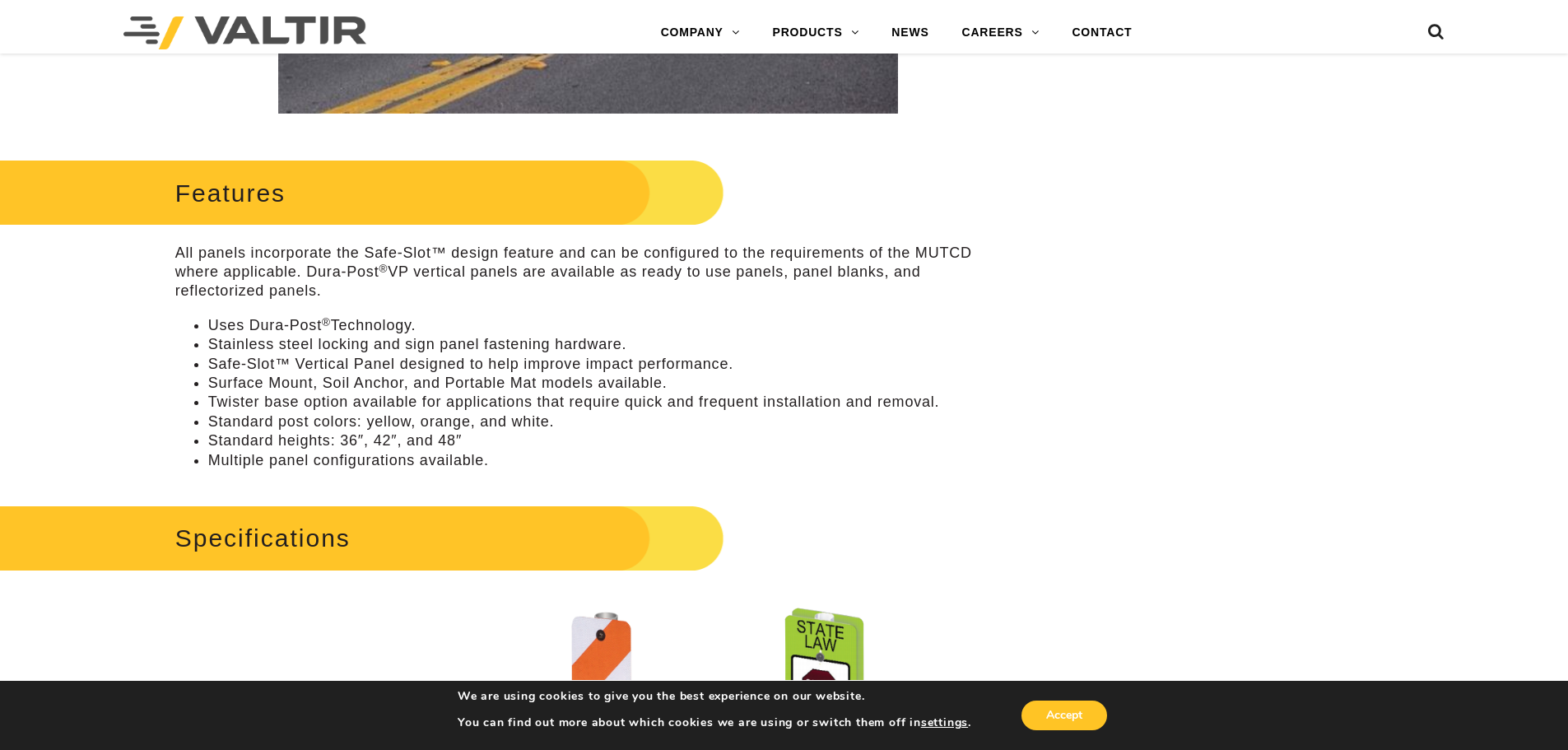
drag, startPoint x: 620, startPoint y: 5, endPoint x: 972, endPoint y: 138, distance: 376.3
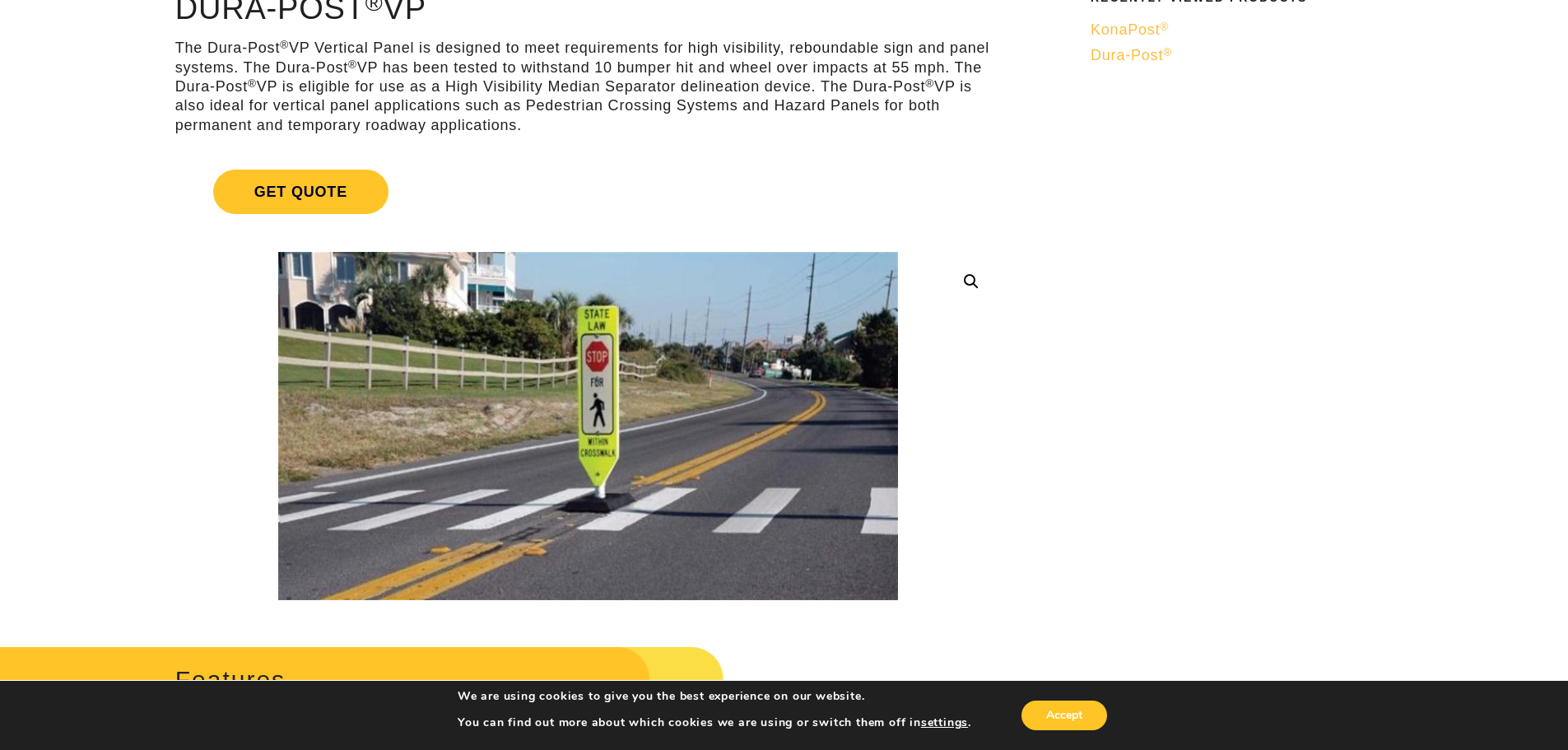
scroll to position [0, 0]
